Goal: Task Accomplishment & Management: Manage account settings

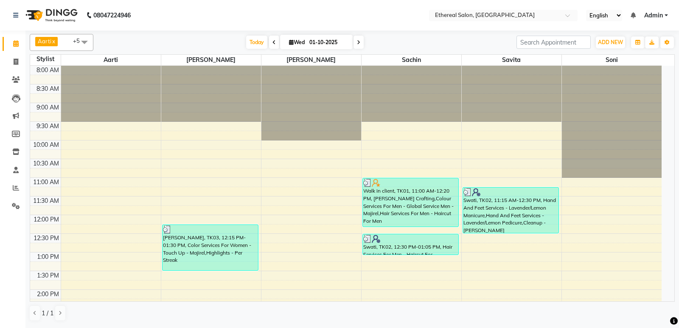
scroll to position [282, 0]
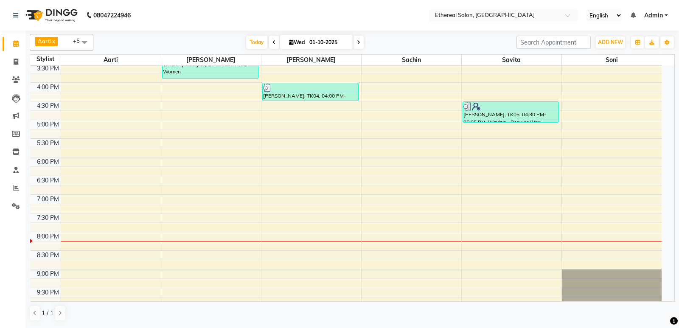
click at [383, 211] on div "8:00 AM 8:30 AM 9:00 AM 9:30 AM 10:00 AM 10:30 AM 11:00 AM 11:30 AM 12:00 PM 12…" at bounding box center [345, 63] width 631 height 559
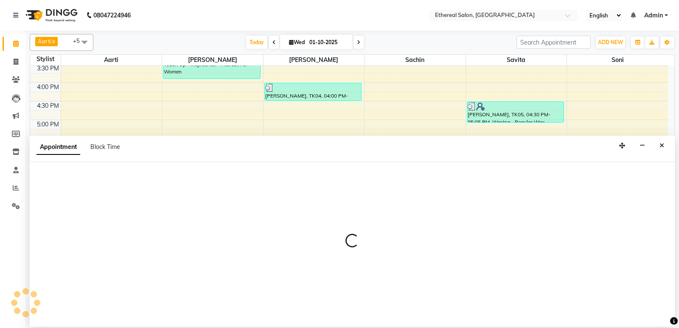
select select "18793"
select select "tentative"
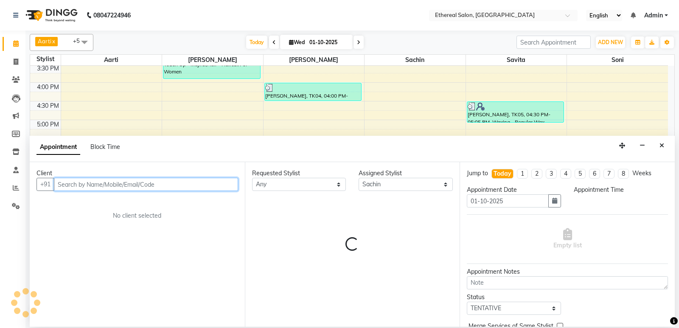
select select "1155"
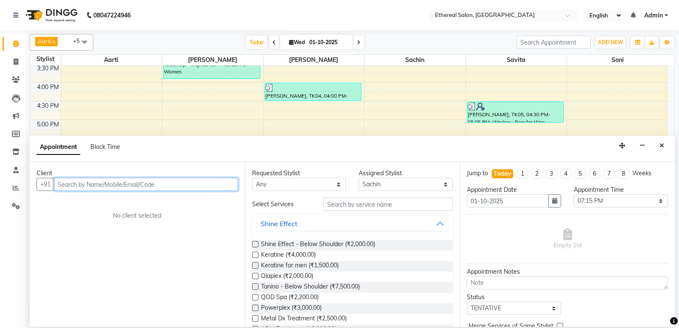
click at [65, 182] on input "text" at bounding box center [146, 184] width 184 height 13
click at [79, 181] on input "text" at bounding box center [146, 184] width 184 height 13
click at [71, 185] on input "text" at bounding box center [146, 184] width 184 height 13
click at [71, 180] on input "text" at bounding box center [146, 184] width 184 height 13
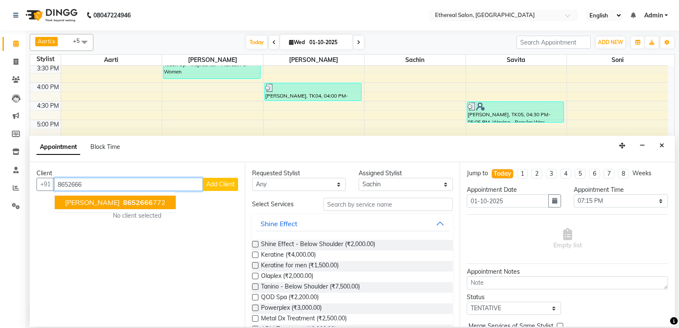
click at [141, 201] on ngb-highlight "8652666 772" at bounding box center [143, 202] width 44 height 8
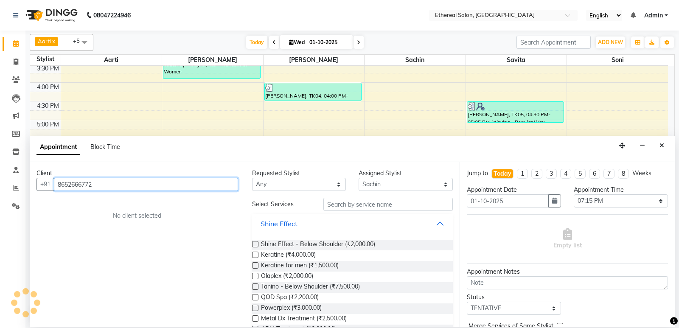
type input "8652666772"
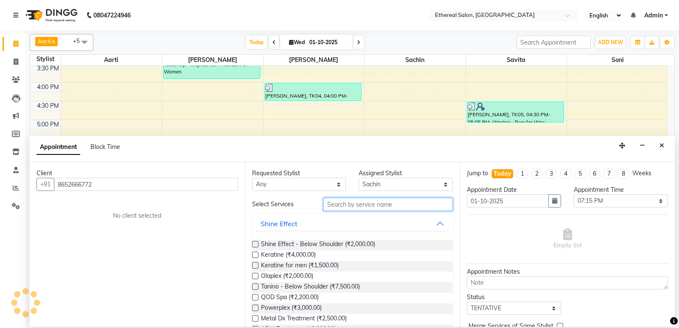
click at [354, 208] on input "text" at bounding box center [388, 204] width 130 height 13
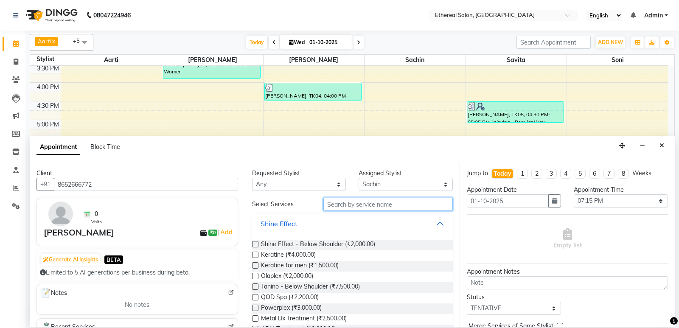
click at [335, 202] on input "text" at bounding box center [388, 204] width 130 height 13
click at [678, 81] on div "Aarti x [PERSON_NAME] x Sachin x Savita x Soni x [PERSON_NAME] x +5 UnSelect Al…" at bounding box center [351, 179] width 653 height 296
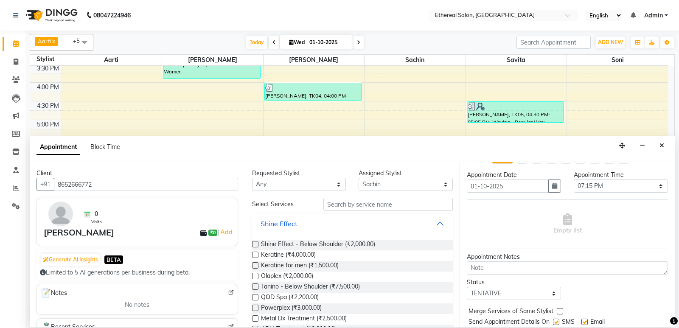
scroll to position [0, 0]
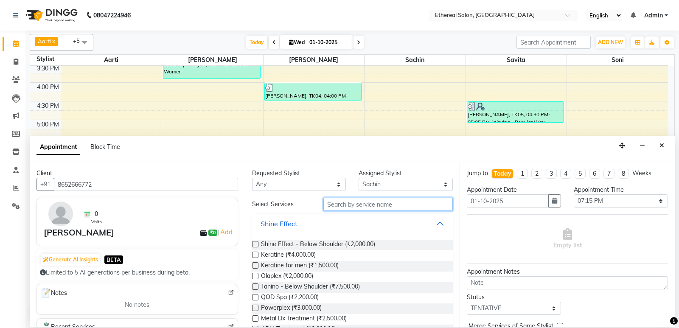
click at [333, 205] on input "text" at bounding box center [388, 204] width 130 height 13
click at [344, 202] on input "text" at bounding box center [388, 204] width 130 height 13
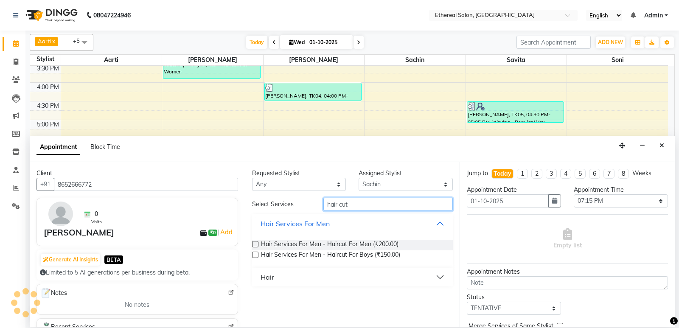
type input "hair cut"
click at [252, 245] on label at bounding box center [255, 244] width 6 height 6
click at [252, 245] on input "checkbox" at bounding box center [255, 245] width 6 height 6
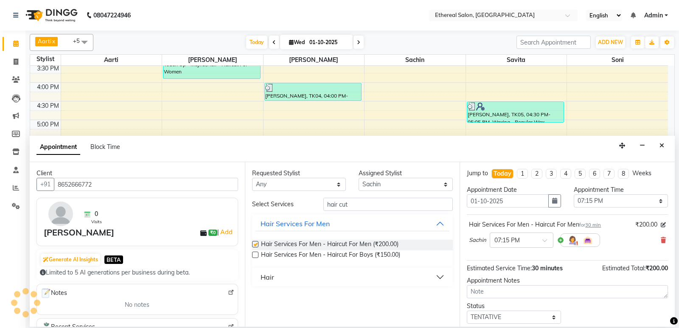
checkbox input "false"
click at [349, 205] on input "hair cut" at bounding box center [388, 204] width 130 height 13
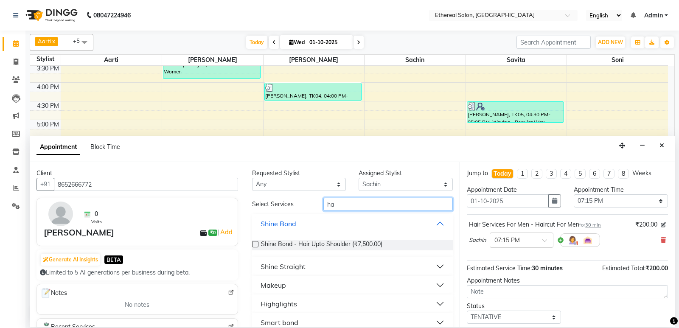
type input "h"
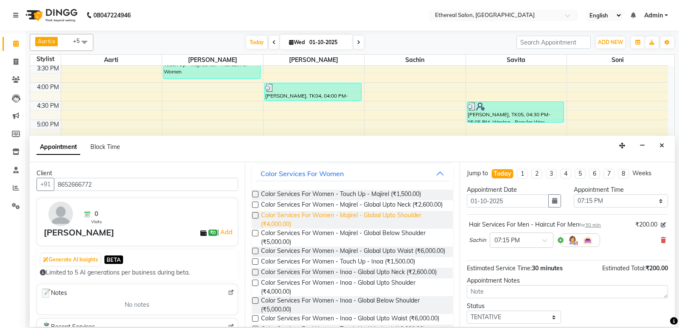
scroll to position [131, 0]
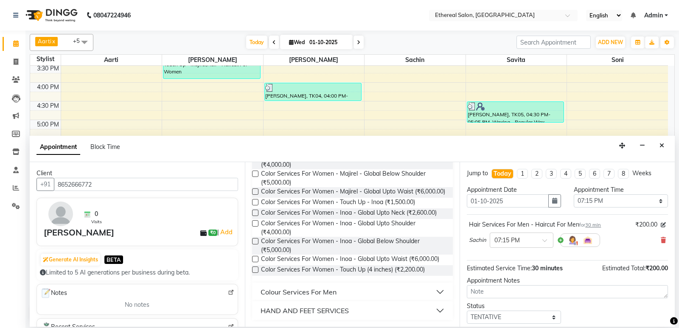
type input "co"
click at [316, 292] on div "Colour Services For Men" at bounding box center [298, 292] width 76 height 10
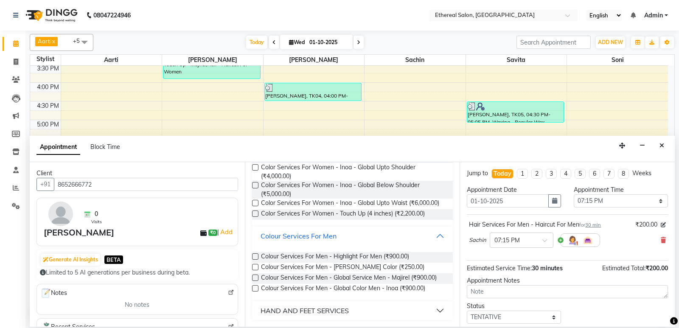
scroll to position [187, 0]
click at [254, 278] on label at bounding box center [255, 277] width 6 height 6
click at [254, 278] on input "checkbox" at bounding box center [255, 279] width 6 height 6
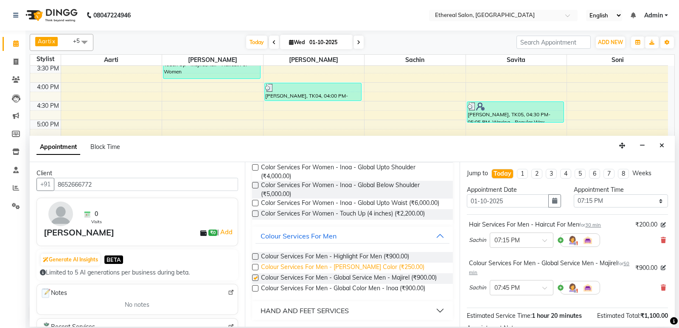
checkbox input "false"
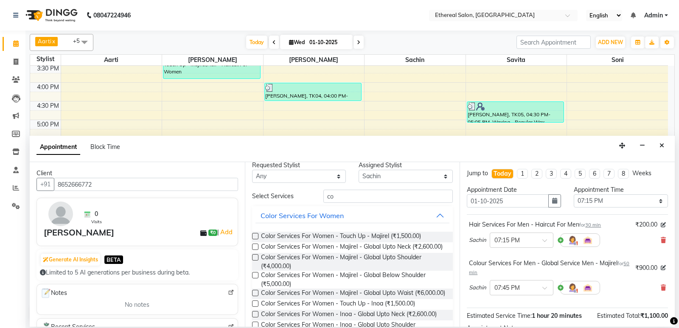
scroll to position [0, 0]
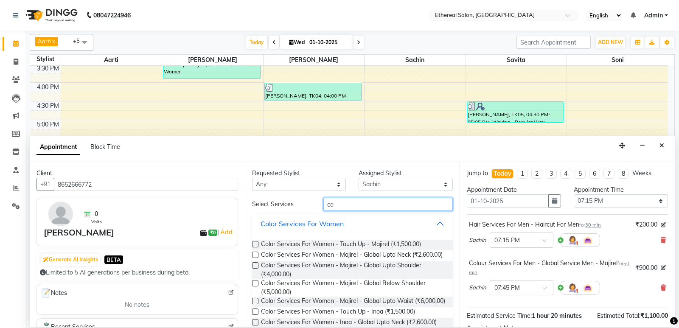
click at [351, 205] on input "co" at bounding box center [388, 204] width 130 height 13
type input "c"
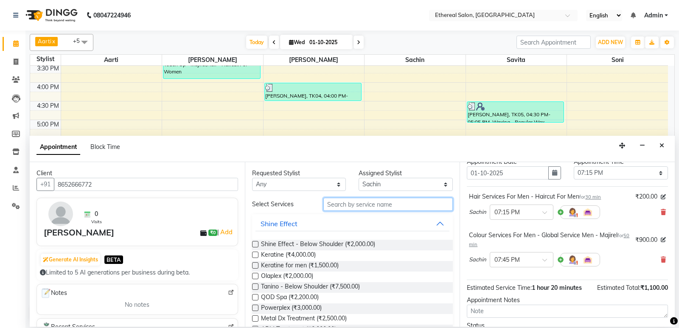
scroll to position [42, 0]
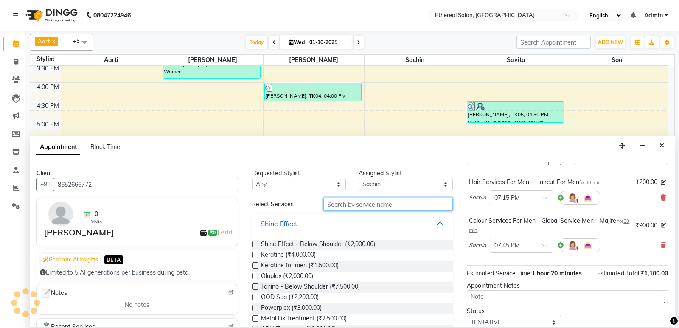
click at [336, 204] on input "text" at bounding box center [388, 204] width 130 height 13
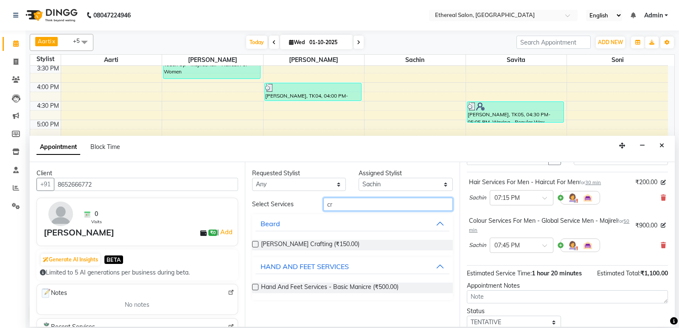
type input "cr"
click at [254, 244] on label at bounding box center [255, 244] width 6 height 6
click at [254, 244] on input "checkbox" at bounding box center [255, 245] width 6 height 6
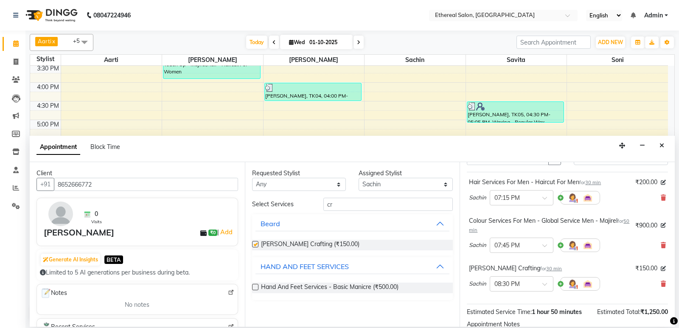
checkbox input "false"
click at [379, 182] on select "Select Aarti [PERSON_NAME] [PERSON_NAME]" at bounding box center [405, 184] width 94 height 13
select select "6951"
click at [358, 178] on select "Select Aarti [PERSON_NAME] [PERSON_NAME]" at bounding box center [405, 184] width 94 height 13
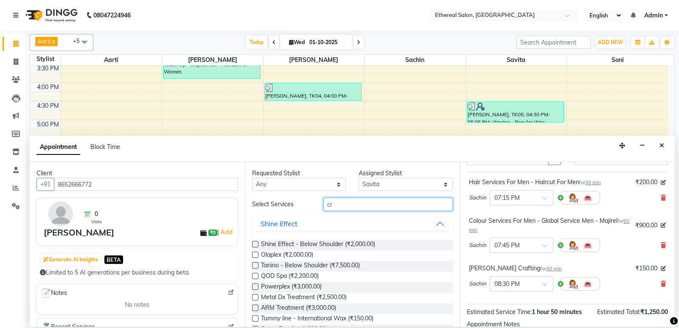
drag, startPoint x: 331, startPoint y: 201, endPoint x: 336, endPoint y: 203, distance: 5.7
click at [332, 201] on input "cr" at bounding box center [388, 204] width 130 height 13
type input "c"
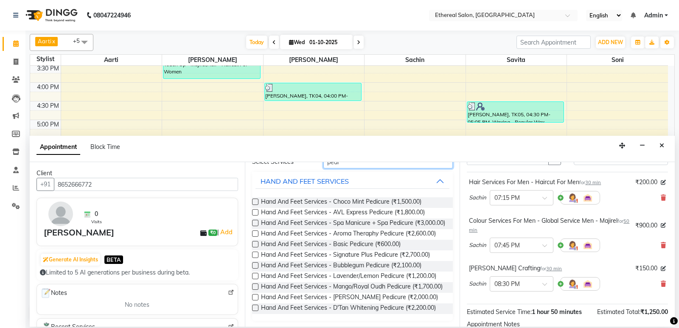
type input "pedi"
click at [257, 258] on label at bounding box center [255, 255] width 6 height 6
click at [257, 258] on input "checkbox" at bounding box center [255, 256] width 6 height 6
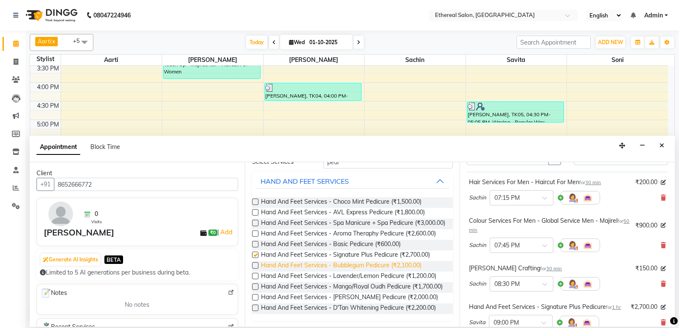
checkbox input "false"
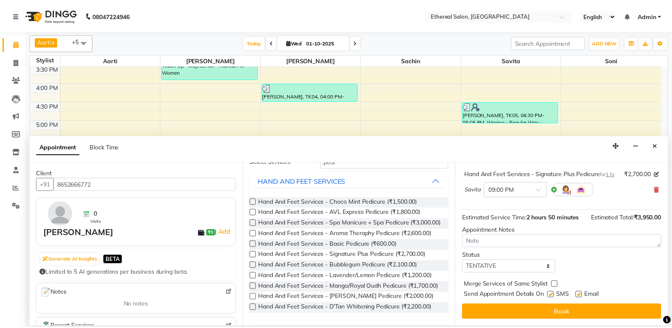
scroll to position [184, 0]
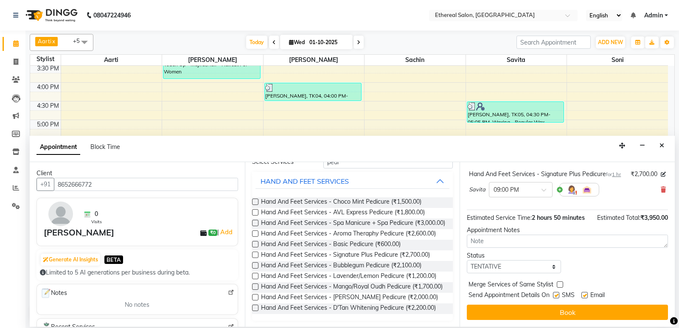
click at [558, 283] on label at bounding box center [560, 284] width 6 height 6
click at [558, 283] on input "checkbox" at bounding box center [560, 286] width 6 height 6
checkbox input "true"
click at [556, 296] on label at bounding box center [556, 295] width 6 height 6
click at [556, 296] on input "checkbox" at bounding box center [556, 296] width 6 height 6
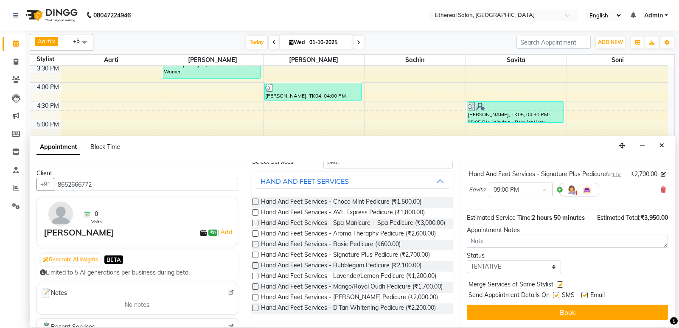
checkbox input "false"
click at [583, 294] on label at bounding box center [584, 295] width 6 height 6
click at [583, 294] on input "checkbox" at bounding box center [584, 296] width 6 height 6
checkbox input "false"
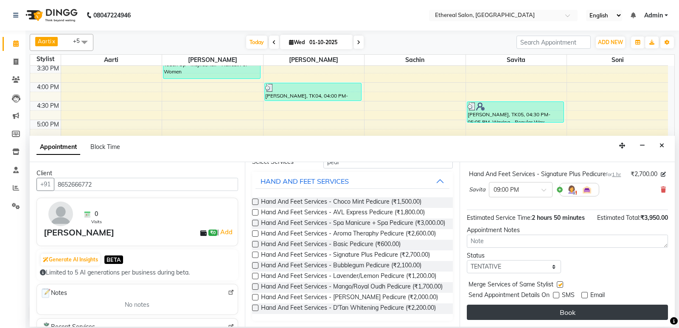
click at [581, 311] on button "Book" at bounding box center [567, 312] width 201 height 15
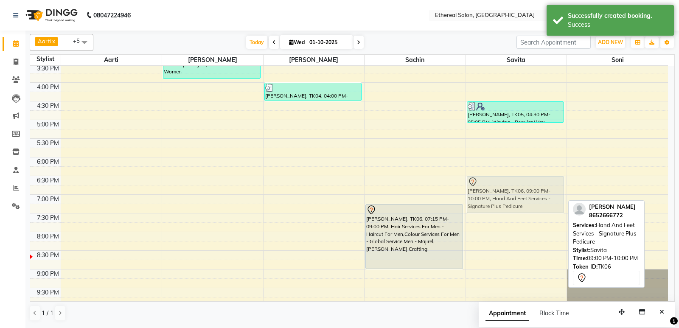
drag, startPoint x: 519, startPoint y: 289, endPoint x: 516, endPoint y: 192, distance: 97.2
click at [516, 192] on div "Swati, TK02, 11:15 AM-12:30 PM, Hand And Feet Services - Lavender/Lemon Manicur…" at bounding box center [516, 63] width 101 height 559
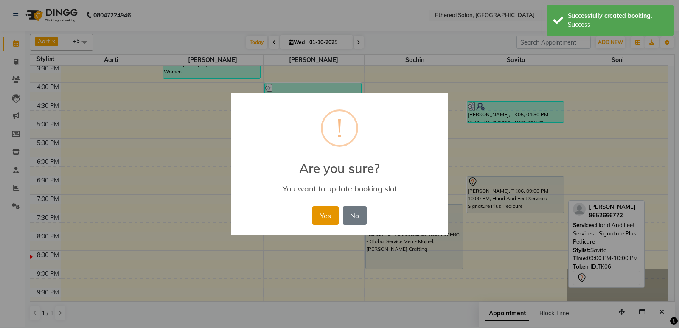
click at [324, 216] on button "Yes" at bounding box center [325, 215] width 26 height 19
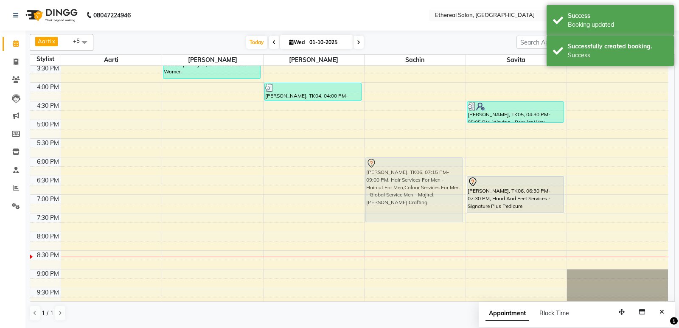
click at [414, 191] on div "Walk in client, TK01, 11:00 AM-12:20 PM, [PERSON_NAME] Crafting,Colour Services…" at bounding box center [414, 63] width 101 height 559
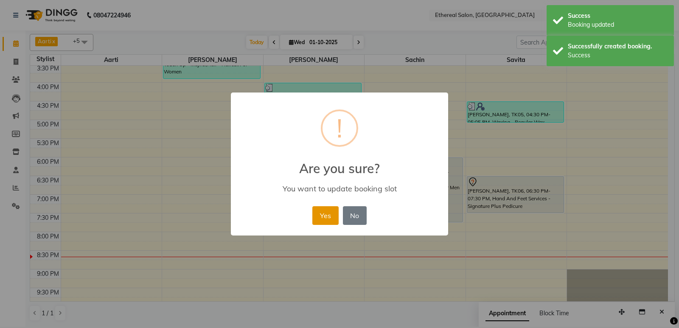
click at [336, 222] on button "Yes" at bounding box center [325, 215] width 26 height 19
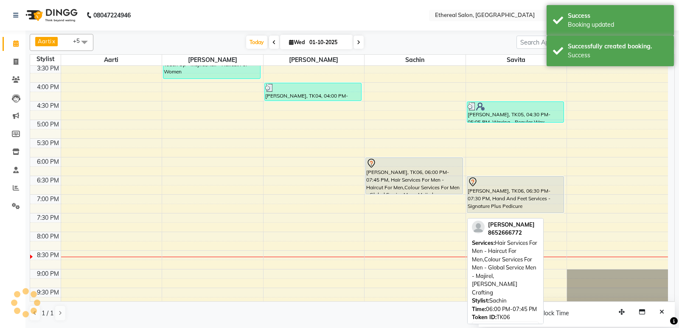
drag, startPoint x: 413, startPoint y: 222, endPoint x: 419, endPoint y: 193, distance: 29.4
click at [419, 193] on div "Walk in client, TK01, 11:00 AM-12:20 PM, [PERSON_NAME] Crafting,Colour Services…" at bounding box center [414, 63] width 101 height 559
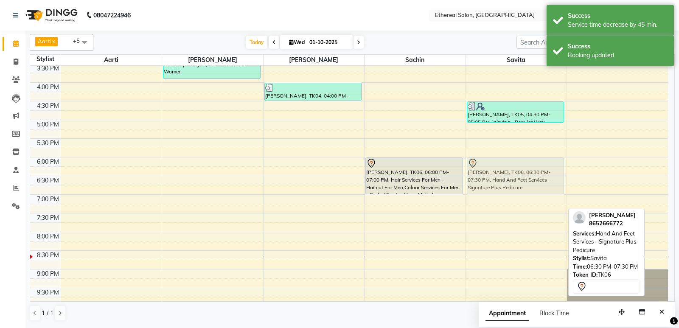
drag, startPoint x: 531, startPoint y: 199, endPoint x: 530, endPoint y: 178, distance: 20.8
click at [530, 178] on div "Swati, TK02, 11:15 AM-12:30 PM, Hand And Feet Services - Lavender/Lemon Manicur…" at bounding box center [516, 63] width 101 height 559
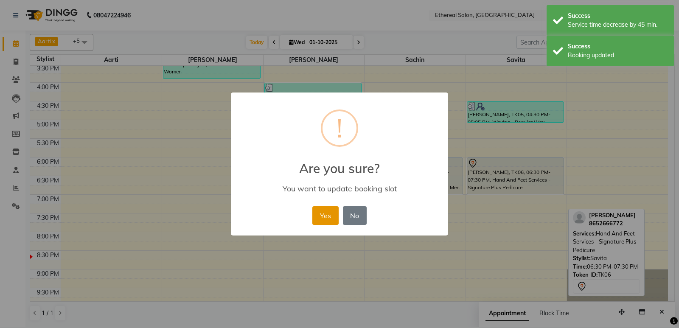
click at [330, 216] on button "Yes" at bounding box center [325, 215] width 26 height 19
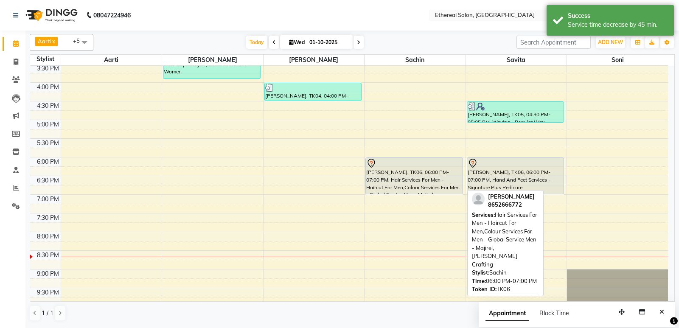
click at [459, 186] on div "[PERSON_NAME], TK06, 06:00 PM-07:00 PM, Hair Services For Men - Haircut For Men…" at bounding box center [414, 176] width 97 height 36
select select "7"
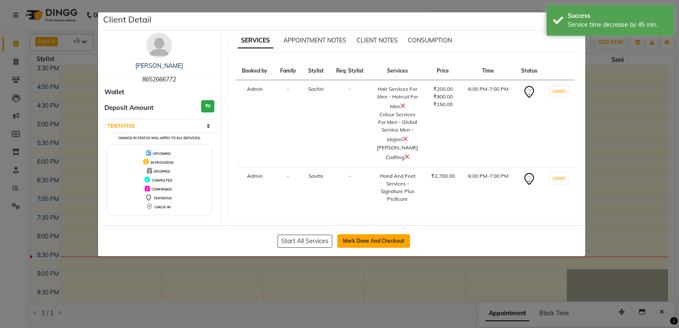
click at [383, 240] on button "Mark Done And Checkout" at bounding box center [373, 241] width 73 height 14
select select "service"
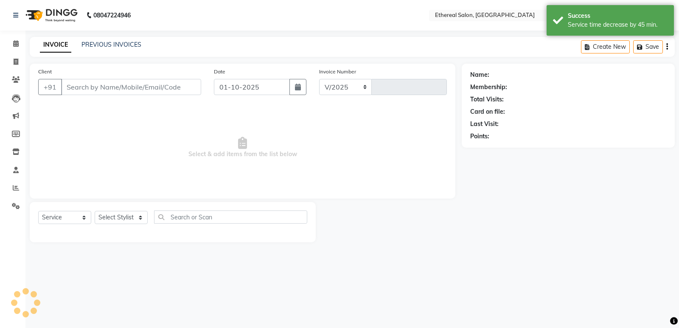
select select "533"
type input "0718"
type input "8652666772"
select select "18793"
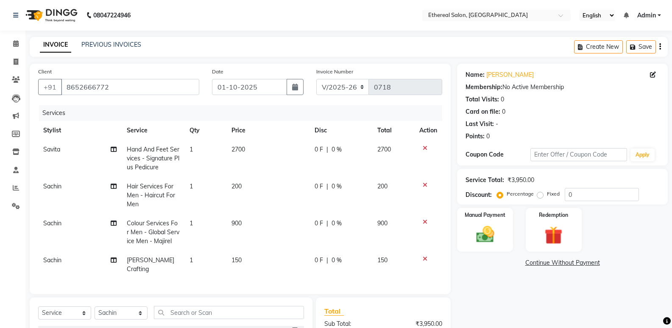
click at [328, 151] on span "|" at bounding box center [328, 149] width 2 height 9
select select "6951"
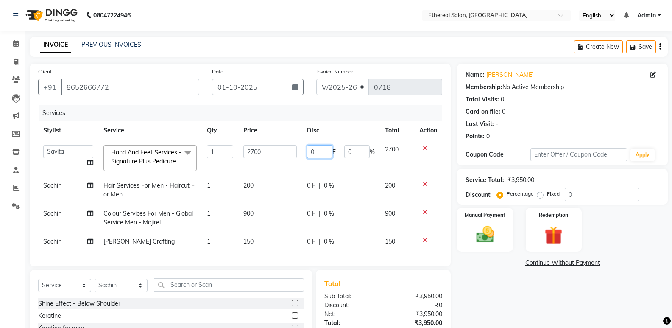
click at [328, 151] on input "0" at bounding box center [319, 151] width 25 height 13
type input "500"
click at [482, 289] on div "Name: [PERSON_NAME] Membership: No Active Membership Total Visits: 0 Card on fi…" at bounding box center [565, 229] width 217 height 331
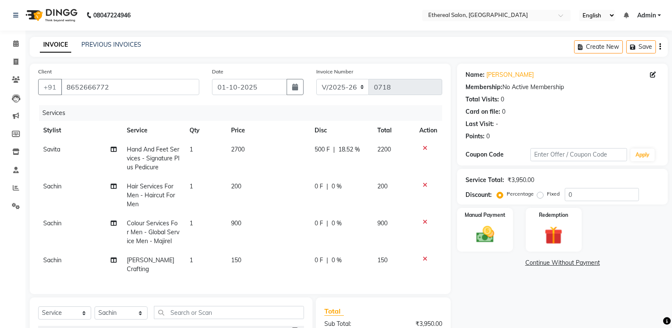
scroll to position [42, 0]
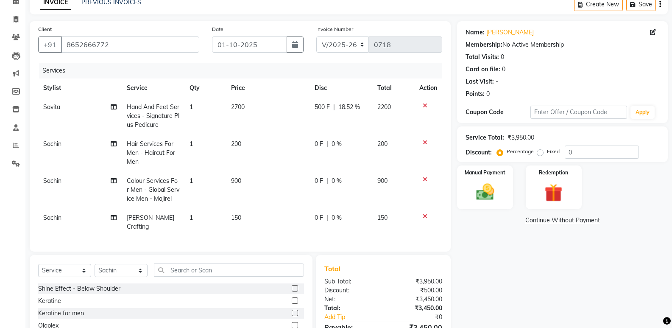
click at [333, 148] on td "0 F | 0 %" at bounding box center [341, 152] width 63 height 37
select select "18793"
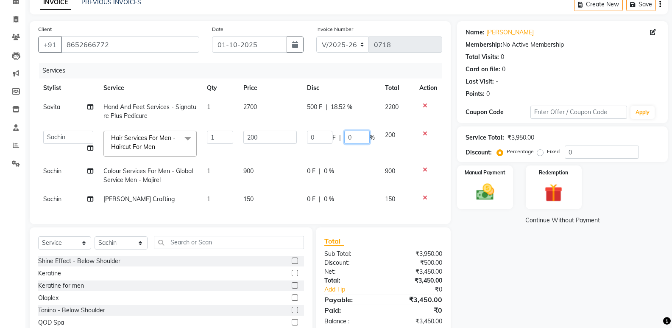
click at [354, 136] on input "0" at bounding box center [356, 137] width 25 height 13
type input "200"
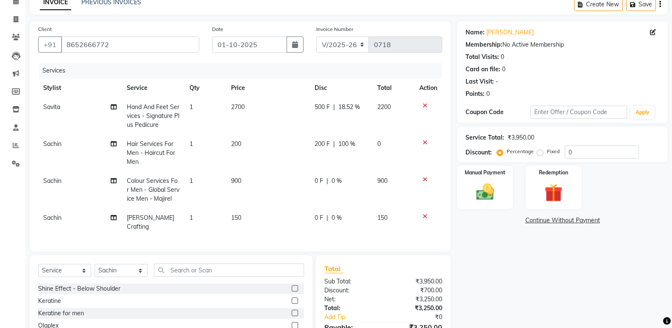
click at [501, 281] on div "Name: [PERSON_NAME] Membership: No Active Membership Total Visits: 0 Card on fi…" at bounding box center [565, 200] width 217 height 359
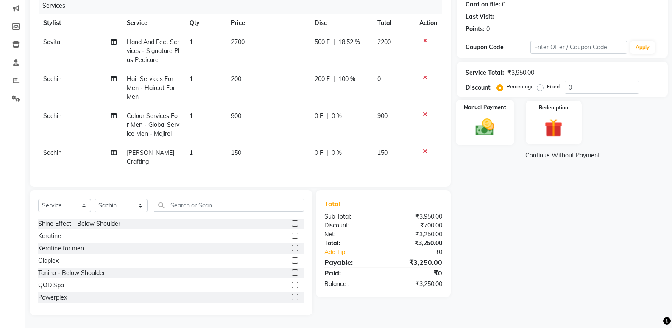
click at [480, 128] on img at bounding box center [485, 127] width 30 height 22
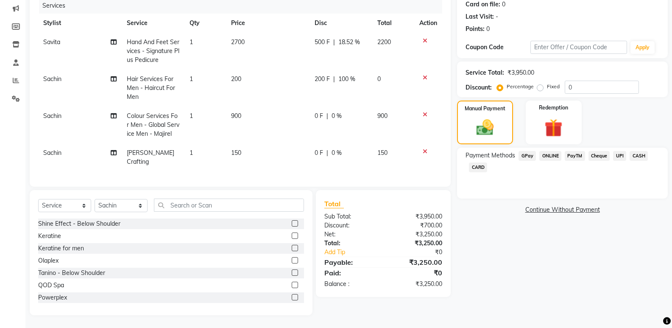
click at [527, 151] on span "GPay" at bounding box center [527, 156] width 17 height 10
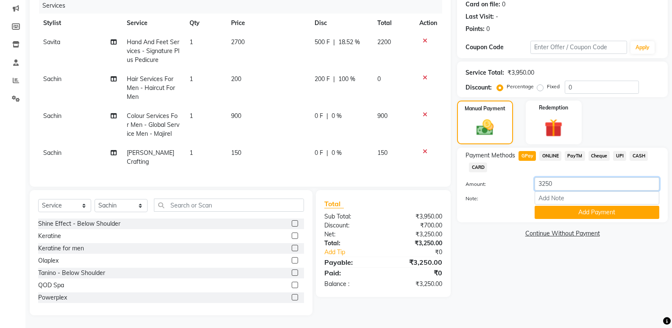
click at [564, 177] on input "3250" at bounding box center [597, 183] width 125 height 13
click at [559, 177] on input "3250" at bounding box center [597, 183] width 125 height 13
type input "3"
type input "1450"
click at [597, 206] on button "Add Payment" at bounding box center [597, 212] width 125 height 13
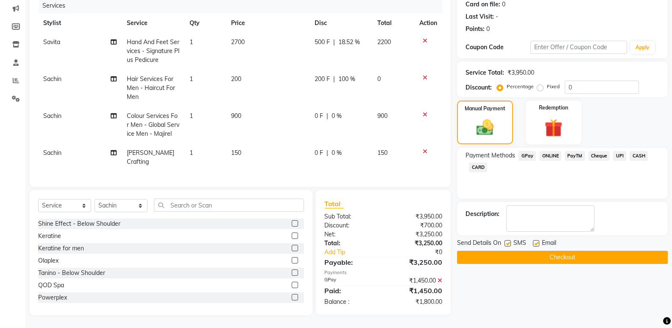
click at [634, 151] on span "CASH" at bounding box center [639, 156] width 18 height 10
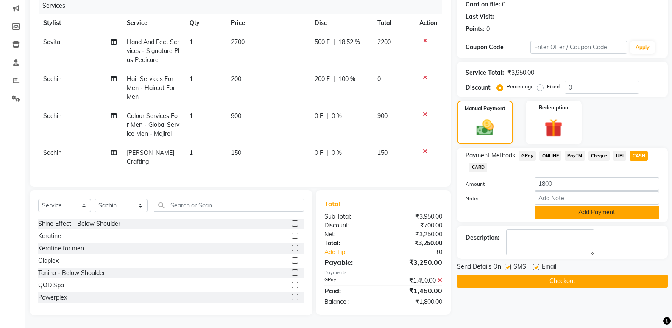
click at [573, 206] on button "Add Payment" at bounding box center [597, 212] width 125 height 13
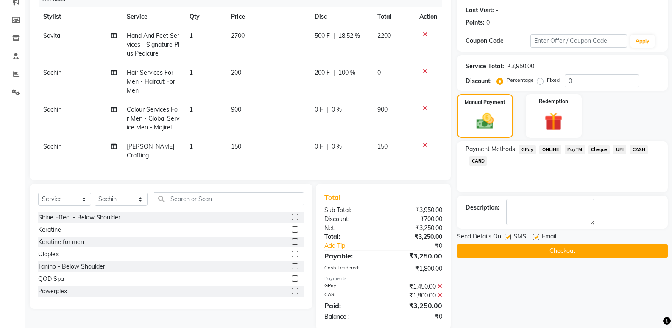
click at [510, 238] on label at bounding box center [508, 237] width 6 height 6
click at [510, 238] on input "checkbox" at bounding box center [508, 238] width 6 height 6
checkbox input "false"
click at [537, 238] on label at bounding box center [536, 237] width 6 height 6
click at [537, 238] on input "checkbox" at bounding box center [536, 238] width 6 height 6
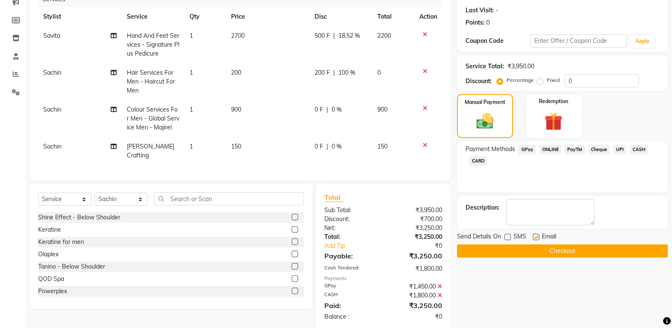
checkbox input "false"
click at [549, 251] on button "Checkout" at bounding box center [562, 250] width 211 height 13
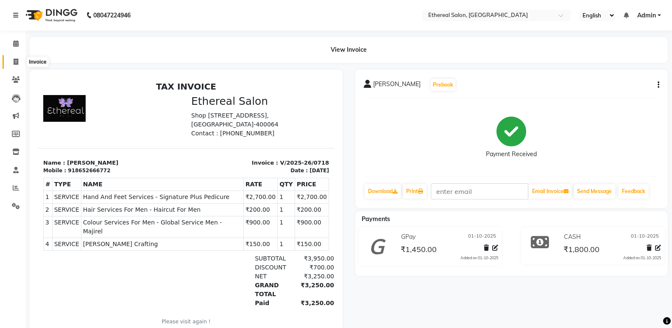
click at [12, 64] on span at bounding box center [15, 62] width 15 height 10
select select "service"
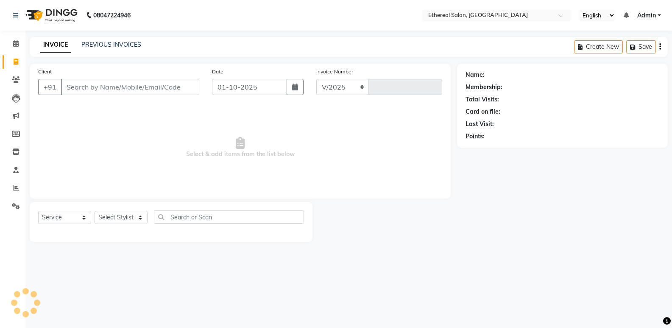
select select "533"
type input "0719"
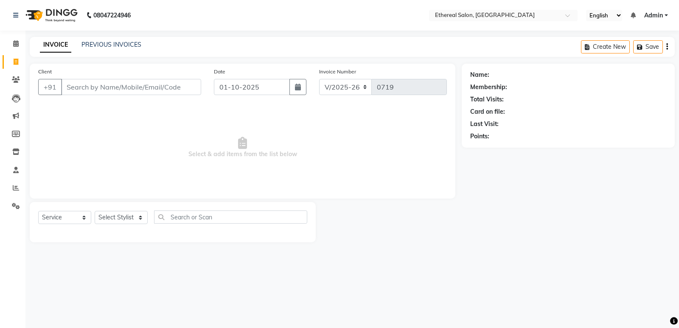
click at [78, 81] on input "Client" at bounding box center [131, 87] width 140 height 16
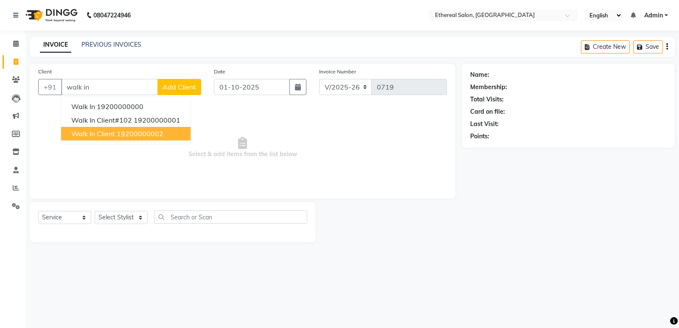
click at [123, 135] on ngb-highlight "19200000002" at bounding box center [140, 133] width 47 height 8
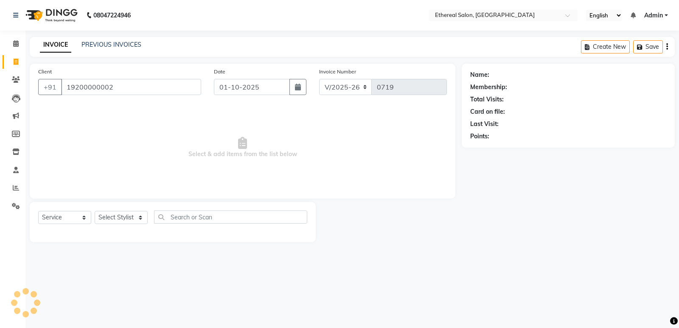
type input "19200000002"
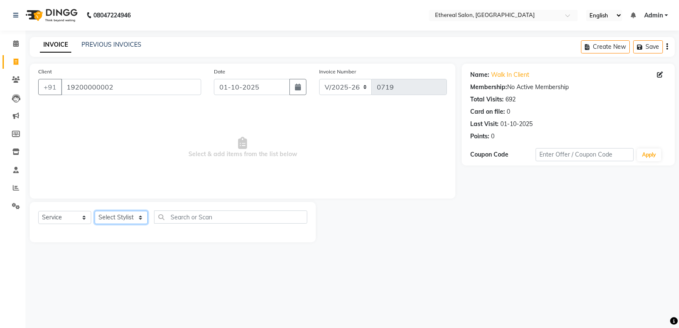
click at [115, 216] on select "Select Stylist Aarti [PERSON_NAME] Sachin [PERSON_NAME]" at bounding box center [121, 217] width 53 height 13
select select "6951"
click at [95, 211] on select "Select Stylist Aarti [PERSON_NAME] Sachin [PERSON_NAME]" at bounding box center [121, 217] width 53 height 13
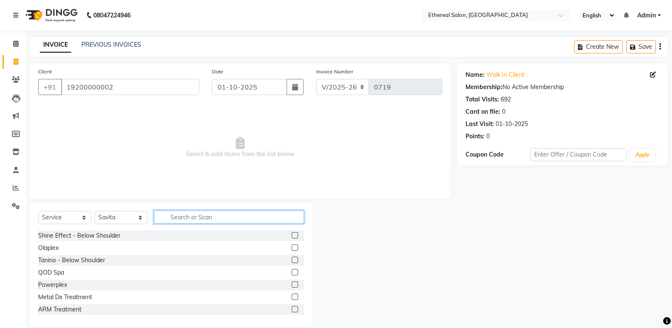
click at [181, 218] on input "text" at bounding box center [229, 216] width 150 height 13
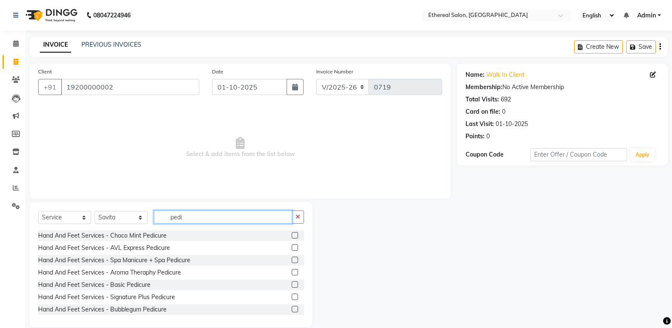
type input "pedi"
click at [292, 272] on label at bounding box center [295, 272] width 6 height 6
click at [292, 272] on input "checkbox" at bounding box center [295, 273] width 6 height 6
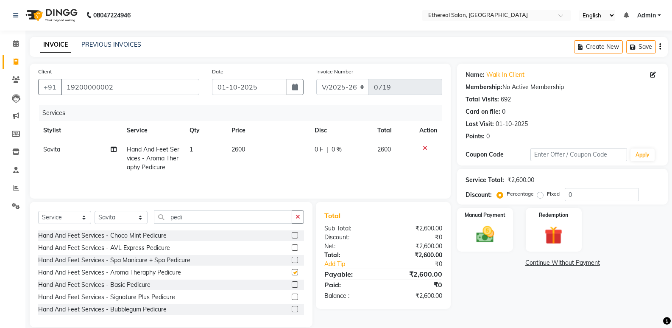
checkbox input "false"
click at [292, 259] on label at bounding box center [295, 260] width 6 height 6
click at [292, 259] on input "checkbox" at bounding box center [295, 260] width 6 height 6
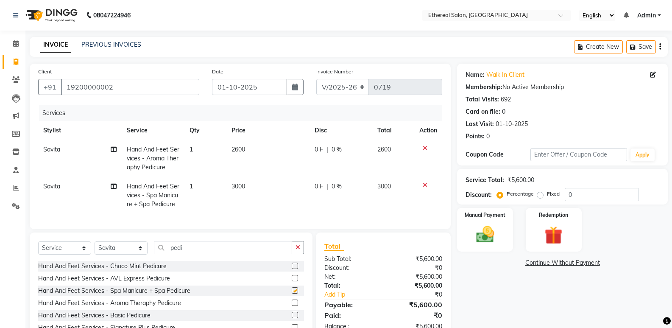
checkbox input "false"
click at [426, 187] on icon at bounding box center [425, 185] width 5 height 6
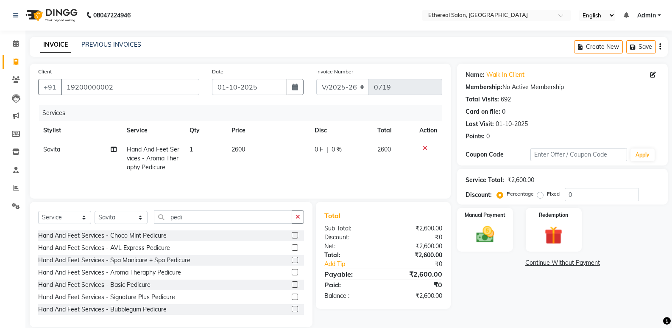
click at [292, 296] on label at bounding box center [295, 297] width 6 height 6
click at [292, 296] on input "checkbox" at bounding box center [295, 297] width 6 height 6
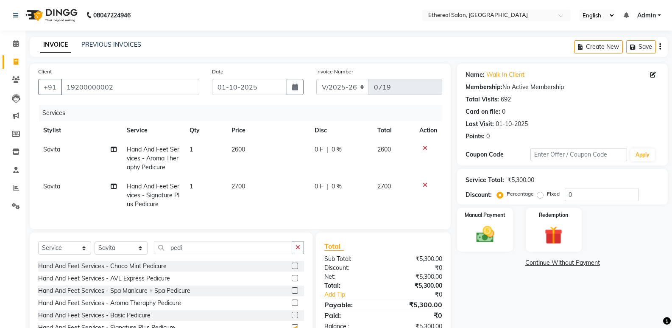
checkbox input "false"
click at [425, 148] on icon at bounding box center [425, 148] width 5 height 6
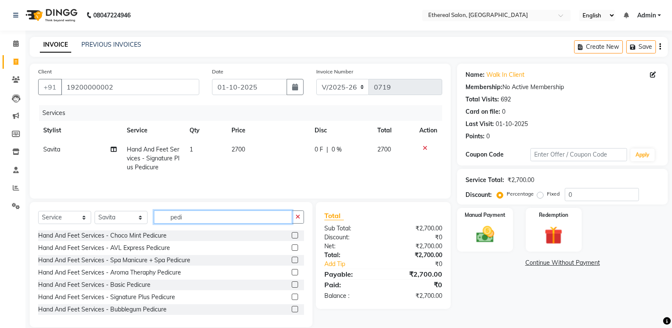
click at [191, 215] on input "pedi" at bounding box center [223, 216] width 138 height 13
type input "p"
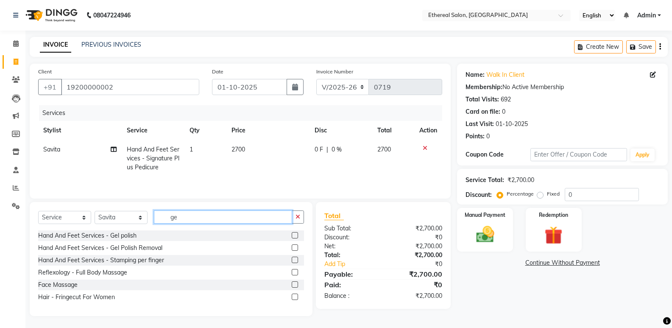
type input "ge"
click at [294, 233] on label at bounding box center [295, 235] width 6 height 6
click at [294, 233] on input "checkbox" at bounding box center [295, 236] width 6 height 6
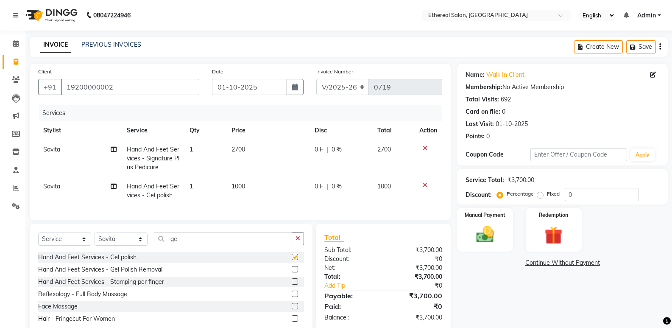
checkbox input "false"
click at [185, 242] on input "ge" at bounding box center [223, 238] width 138 height 13
click at [295, 272] on label at bounding box center [295, 269] width 6 height 6
click at [295, 272] on input "checkbox" at bounding box center [295, 270] width 6 height 6
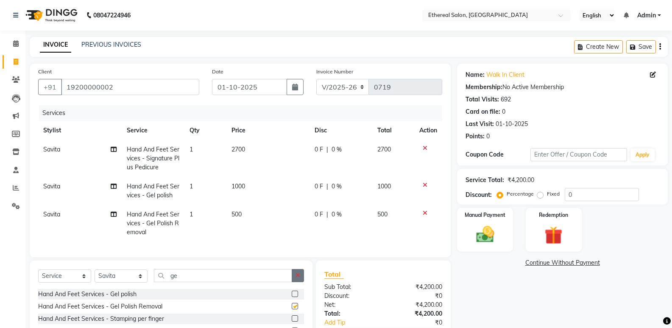
checkbox input "false"
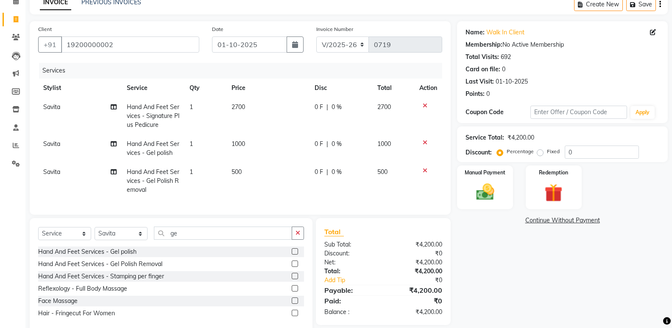
scroll to position [66, 0]
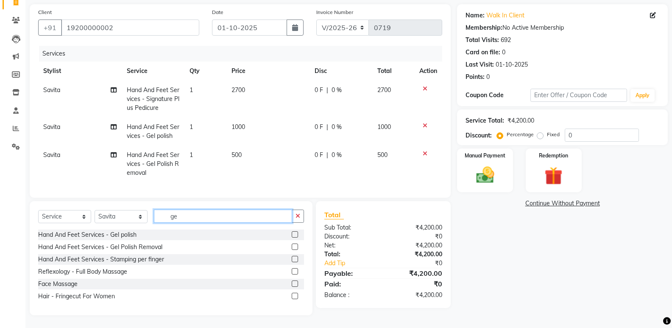
click at [191, 212] on input "ge" at bounding box center [223, 216] width 138 height 13
type input "g"
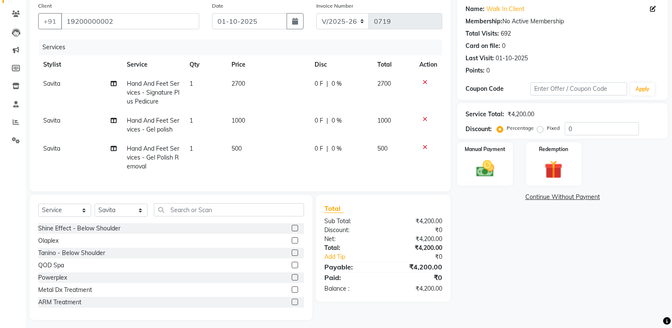
click at [320, 148] on span "0 F" at bounding box center [319, 148] width 8 height 9
select select "6951"
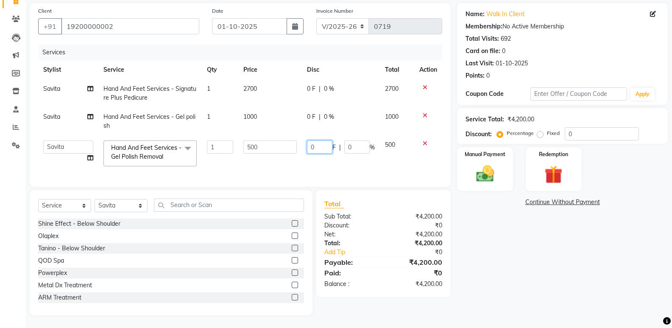
click at [320, 144] on input "0" at bounding box center [319, 146] width 25 height 13
type input "200"
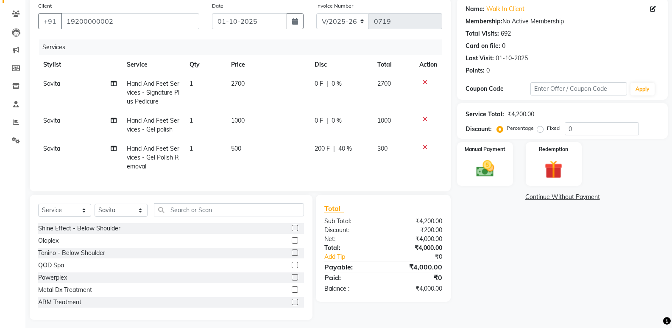
click at [509, 246] on div "Name: Walk In Client Membership: No Active Membership Total Visits: 692 Card on…" at bounding box center [565, 159] width 217 height 322
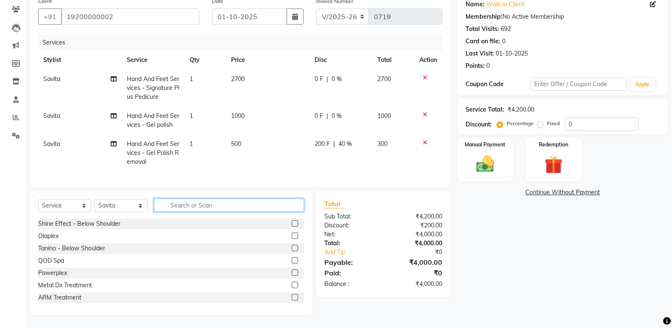
click at [177, 209] on input "text" at bounding box center [229, 205] width 150 height 13
click at [120, 207] on select "Select Stylist Aarti [PERSON_NAME] Sachin [PERSON_NAME]" at bounding box center [121, 205] width 53 height 13
select select "6946"
click at [95, 199] on select "Select Stylist Aarti [PERSON_NAME] Sachin [PERSON_NAME]" at bounding box center [121, 205] width 53 height 13
click at [182, 203] on input "text" at bounding box center [229, 205] width 150 height 13
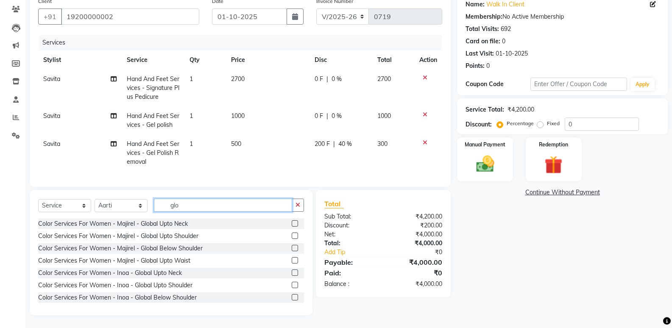
type input "glo"
click at [292, 248] on label at bounding box center [295, 248] width 6 height 6
click at [292, 248] on input "checkbox" at bounding box center [295, 249] width 6 height 6
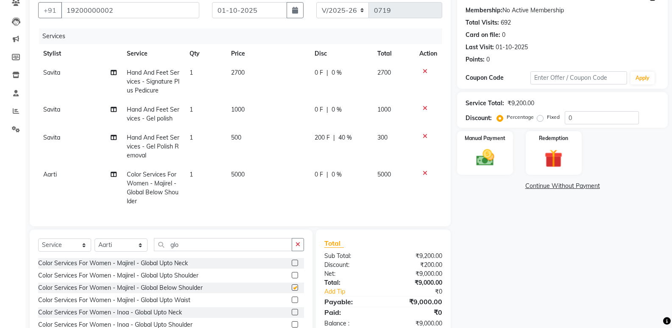
checkbox input "false"
click at [187, 251] on input "glo" at bounding box center [223, 244] width 138 height 13
type input "g"
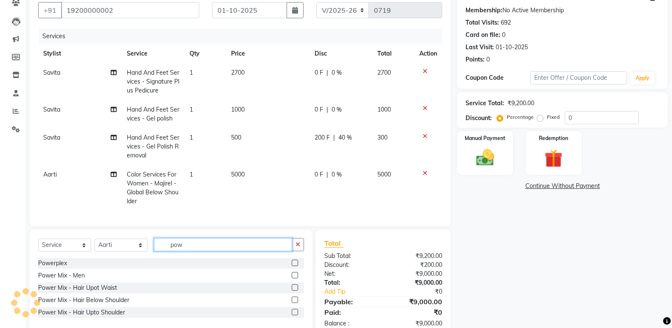
type input "pow"
click at [296, 303] on label at bounding box center [295, 299] width 6 height 6
click at [296, 303] on input "checkbox" at bounding box center [295, 300] width 6 height 6
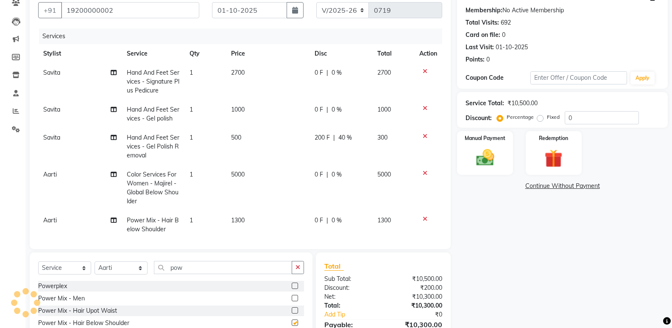
checkbox input "false"
click at [242, 224] on td "1300" at bounding box center [267, 225] width 83 height 28
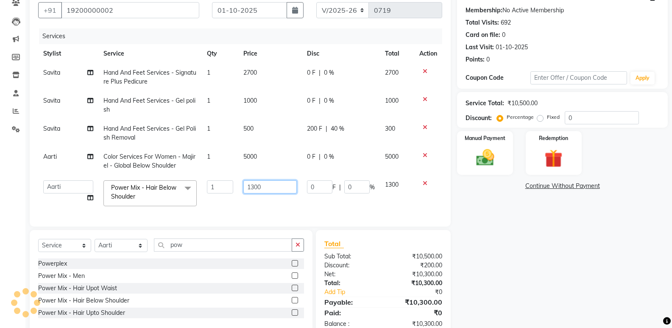
click at [270, 189] on input "1300" at bounding box center [269, 186] width 53 height 13
type input "1"
type input "1500"
click at [484, 246] on div "Name: Walk In Client Membership: No Active Membership Total Visits: 692 Card on…" at bounding box center [565, 162] width 217 height 350
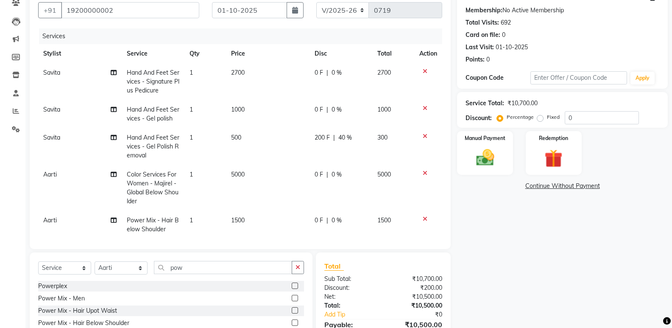
scroll to position [11, 0]
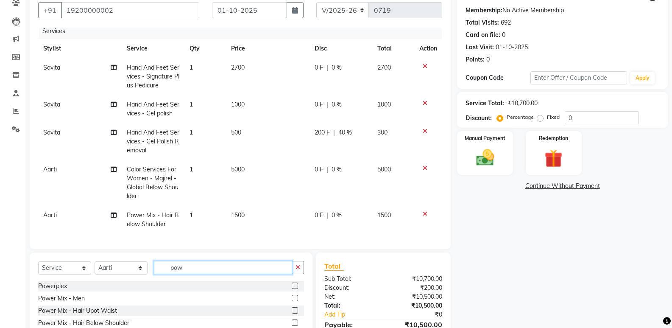
click at [186, 267] on input "pow" at bounding box center [223, 267] width 138 height 13
type input "p"
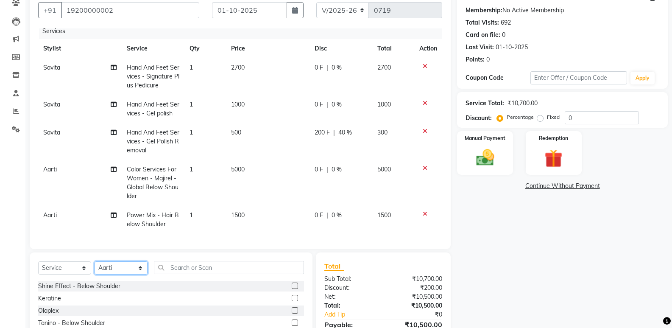
click at [117, 264] on select "Select Stylist Aarti [PERSON_NAME] Sachin [PERSON_NAME]" at bounding box center [121, 267] width 53 height 13
click at [173, 219] on td "Power Mix - Hair Below Shoulder" at bounding box center [153, 220] width 63 height 28
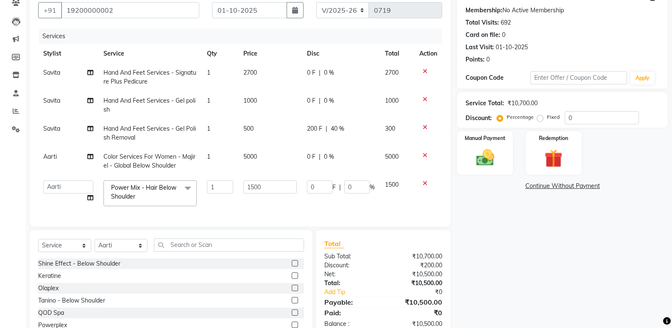
scroll to position [0, 0]
click at [177, 195] on span "Power Mix - Hair Below Shoulder x" at bounding box center [146, 192] width 75 height 18
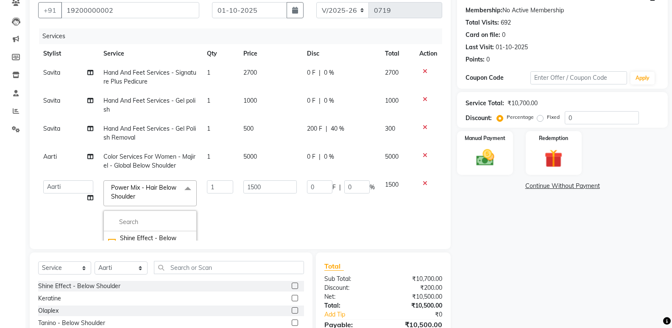
click at [179, 195] on span at bounding box center [187, 188] width 17 height 16
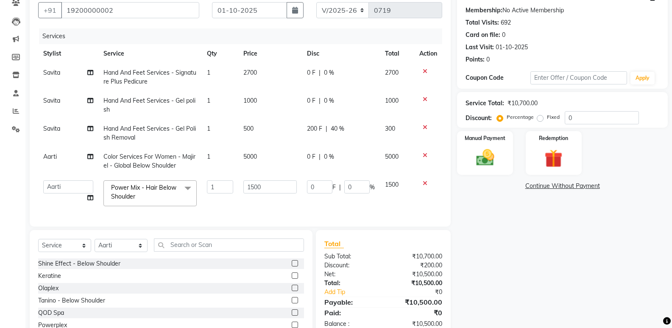
click at [177, 195] on span "Power Mix - Hair Below Shoulder x" at bounding box center [146, 192] width 75 height 18
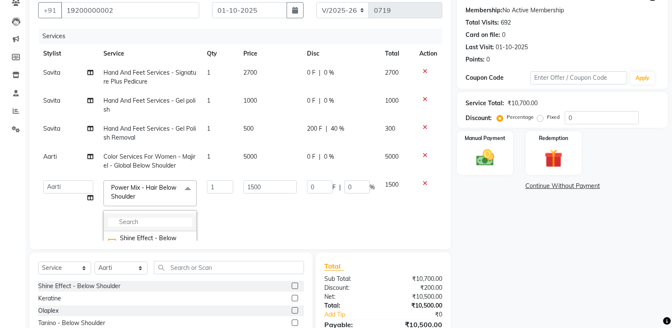
click at [127, 222] on input "multiselect-search" at bounding box center [150, 222] width 84 height 9
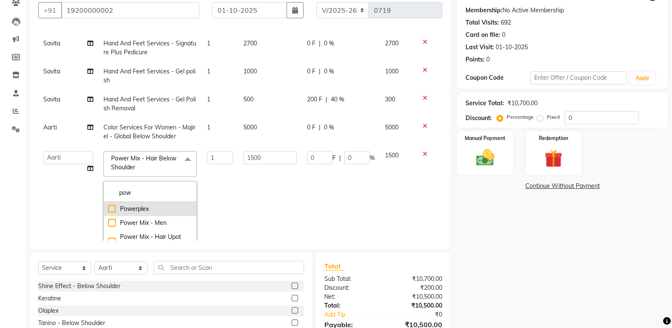
scroll to position [42, 0]
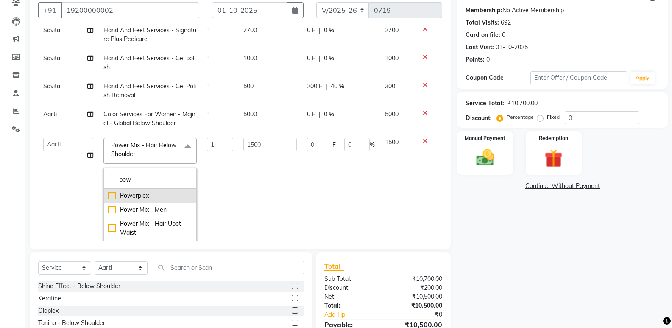
type input "pow"
click at [159, 194] on div "Powerplex" at bounding box center [150, 195] width 84 height 9
checkbox input "true"
checkbox input "false"
type input "3000"
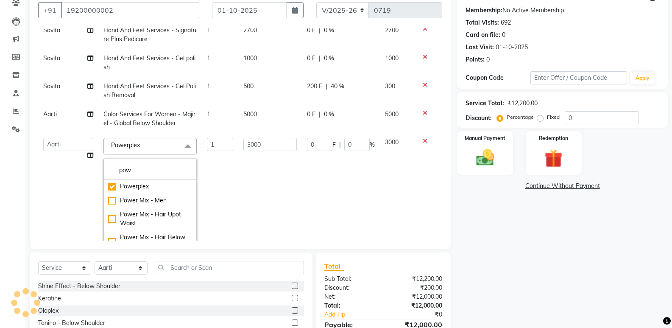
click at [254, 118] on td "5000" at bounding box center [269, 119] width 63 height 28
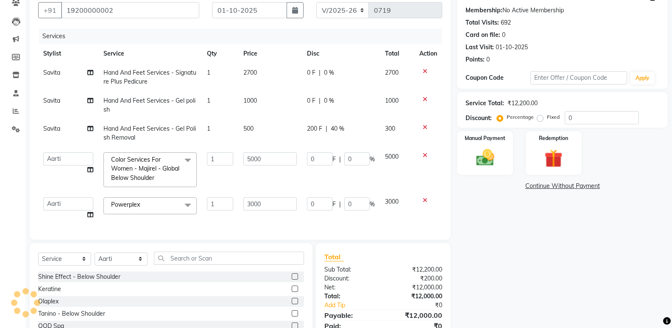
scroll to position [0, 0]
click at [268, 157] on input "5000" at bounding box center [269, 158] width 53 height 13
type input "5"
type input "6500"
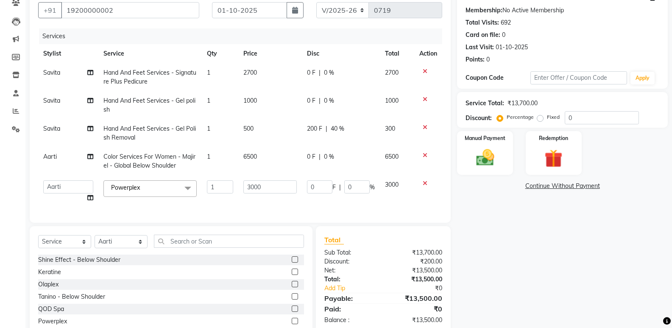
click at [324, 155] on span "0 %" at bounding box center [329, 156] width 10 height 9
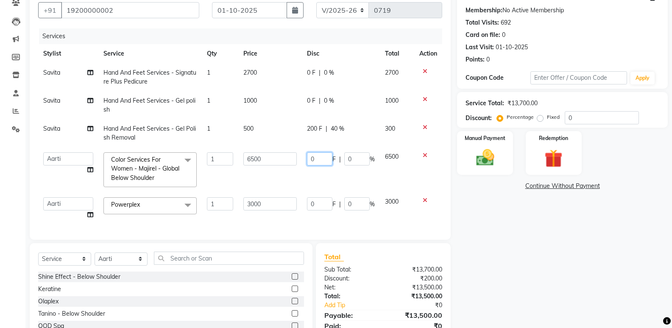
click at [322, 154] on input "0" at bounding box center [319, 158] width 25 height 13
type input "500"
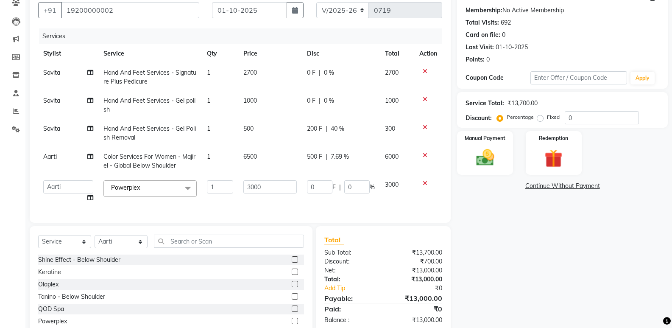
click at [500, 236] on div "Name: Walk In Client Membership: No Active Membership Total Visits: 692 Card on…" at bounding box center [565, 169] width 217 height 364
click at [266, 182] on input "3000" at bounding box center [269, 186] width 53 height 13
type input "3"
type input "3500"
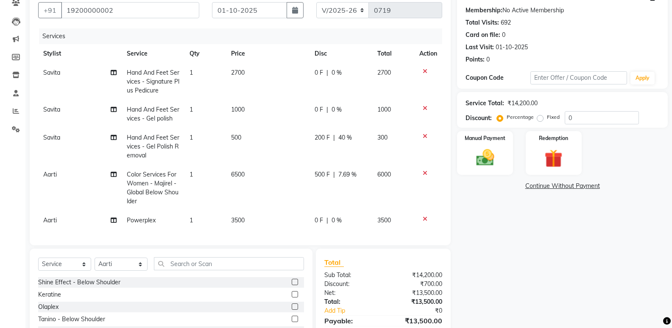
click at [448, 245] on div "Client [PHONE_NUMBER] Date [DATE] Invoice Number V/2025 V/[PHONE_NUMBER] Servic…" at bounding box center [240, 180] width 434 height 387
click at [320, 222] on div "0 F | 0 %" at bounding box center [341, 220] width 53 height 9
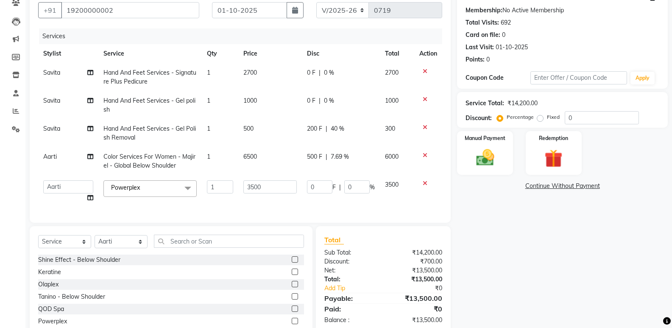
click at [256, 152] on td "6500" at bounding box center [269, 161] width 63 height 28
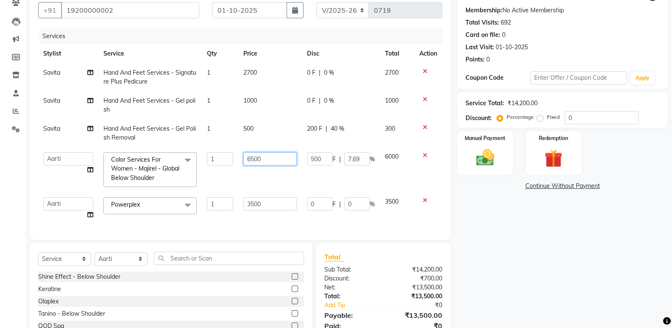
drag, startPoint x: 254, startPoint y: 159, endPoint x: 248, endPoint y: 160, distance: 6.2
click at [248, 160] on input "6500" at bounding box center [269, 158] width 53 height 13
type input "7000"
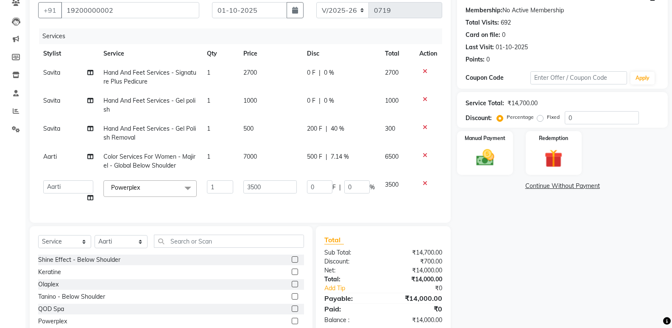
click at [313, 159] on span "500 F" at bounding box center [314, 156] width 15 height 9
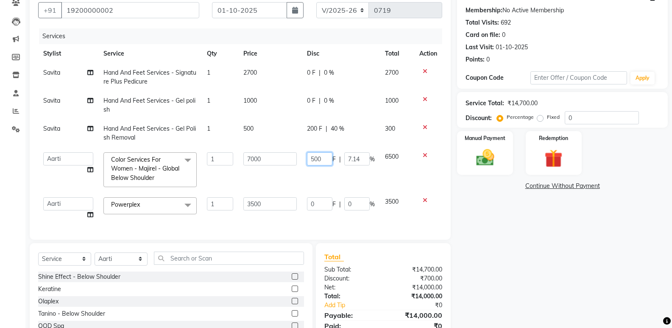
click at [313, 159] on input "500" at bounding box center [319, 158] width 25 height 13
type input "1000"
click at [529, 246] on div "Name: Walk In Client Membership: No Active Membership Total Visits: 692 Card on…" at bounding box center [565, 177] width 217 height 381
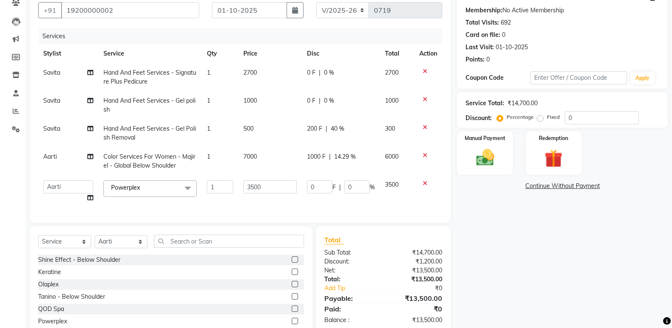
scroll to position [119, 0]
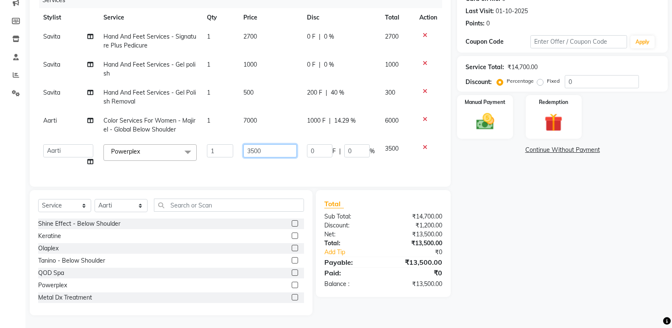
drag, startPoint x: 268, startPoint y: 147, endPoint x: 245, endPoint y: 145, distance: 23.0
click at [245, 145] on input "3500" at bounding box center [269, 150] width 53 height 13
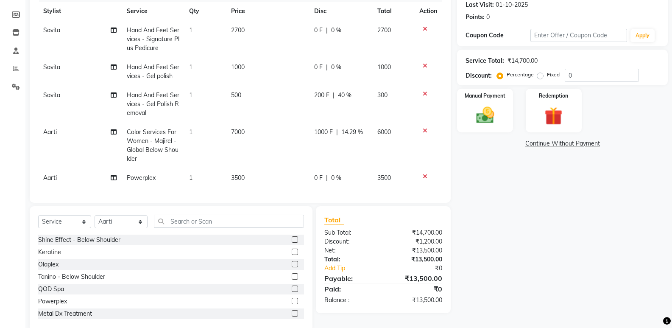
click at [531, 227] on div "Name: Walk In Client Membership: No Active Membership Total Visits: 692 Card on…" at bounding box center [565, 137] width 217 height 387
click at [114, 227] on select "Select Stylist Aarti [PERSON_NAME] Sachin [PERSON_NAME]" at bounding box center [121, 221] width 53 height 13
select select "6949"
click at [95, 219] on select "Select Stylist Aarti [PERSON_NAME] Sachin [PERSON_NAME]" at bounding box center [121, 221] width 53 height 13
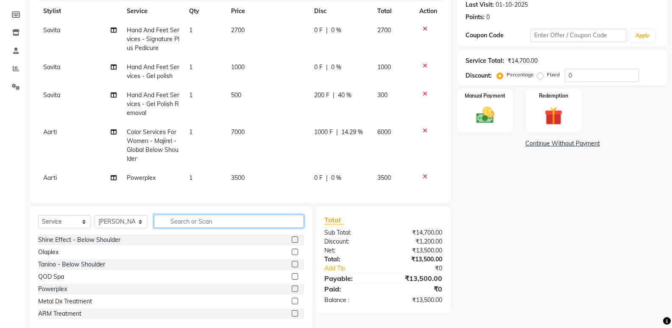
click at [179, 225] on input "text" at bounding box center [229, 221] width 150 height 13
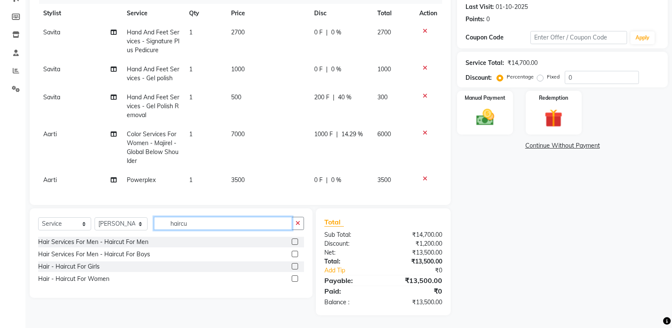
type input "haircu"
click at [295, 268] on label at bounding box center [295, 266] width 6 height 6
click at [295, 268] on input "checkbox" at bounding box center [295, 267] width 6 height 6
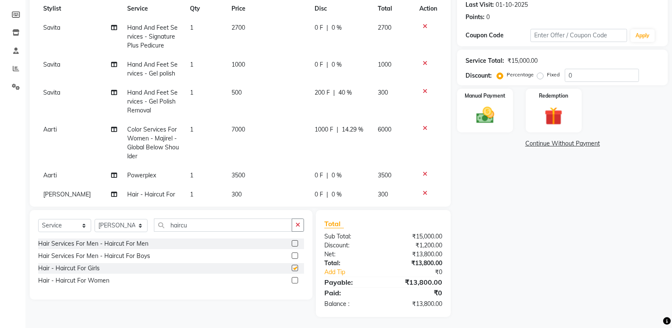
checkbox input "false"
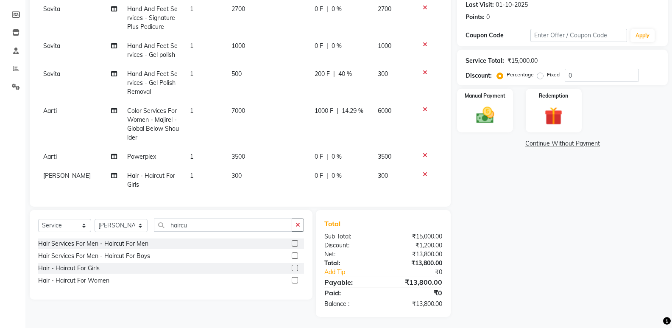
scroll to position [31, 0]
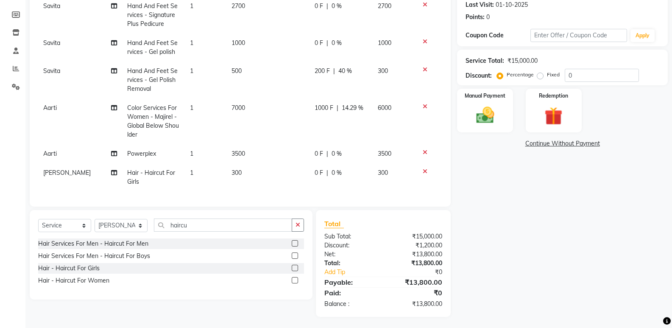
click at [423, 168] on icon at bounding box center [425, 171] width 5 height 6
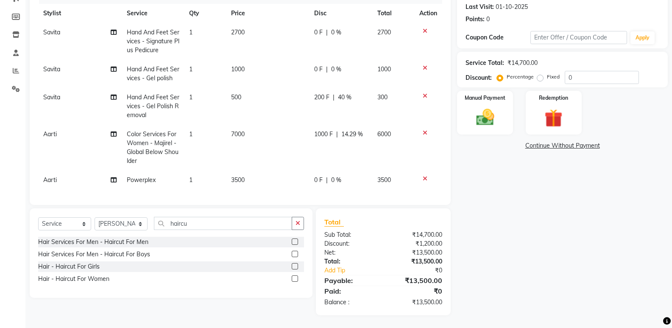
scroll to position [0, 0]
click at [295, 277] on label at bounding box center [295, 278] width 6 height 6
click at [295, 277] on input "checkbox" at bounding box center [295, 279] width 6 height 6
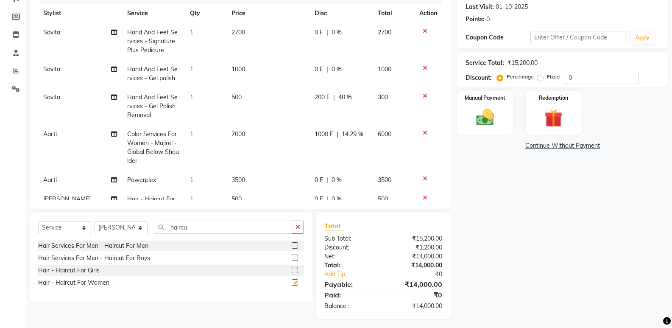
scroll to position [119, 0]
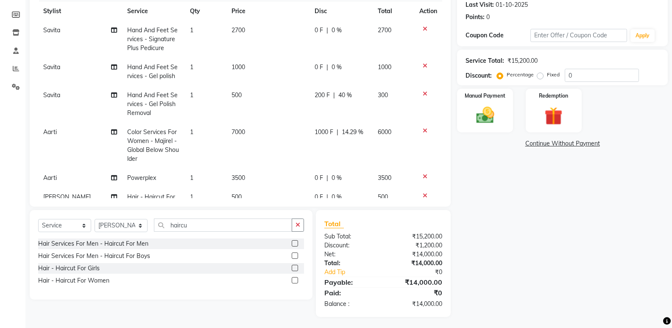
checkbox input "false"
click at [211, 226] on input "haircu" at bounding box center [223, 224] width 138 height 13
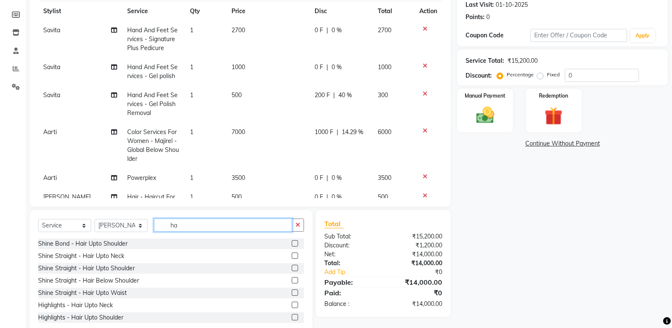
type input "h"
type input "wash"
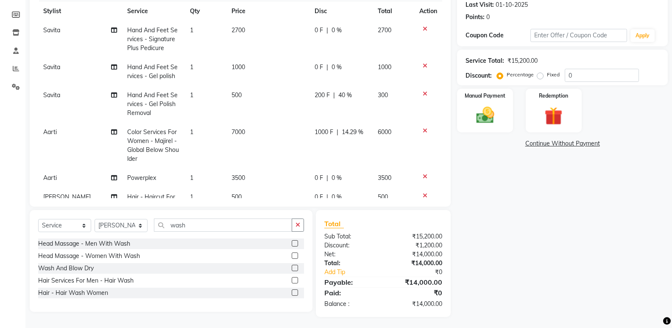
click at [294, 291] on label at bounding box center [295, 292] width 6 height 6
click at [294, 291] on input "checkbox" at bounding box center [295, 293] width 6 height 6
checkbox input "false"
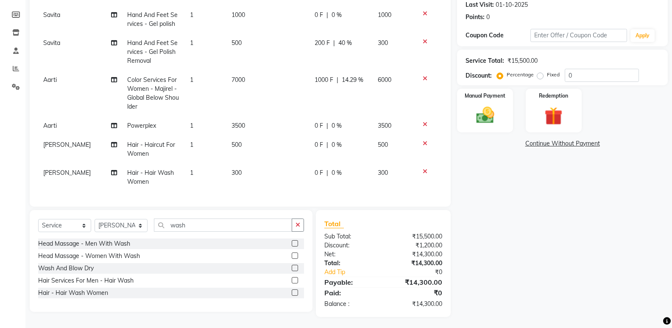
scroll to position [121, 0]
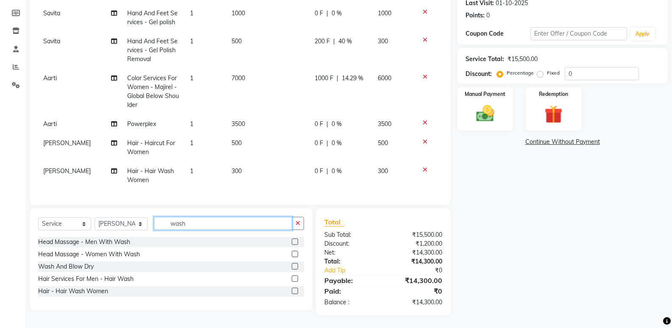
click at [197, 227] on input "wash" at bounding box center [223, 223] width 138 height 13
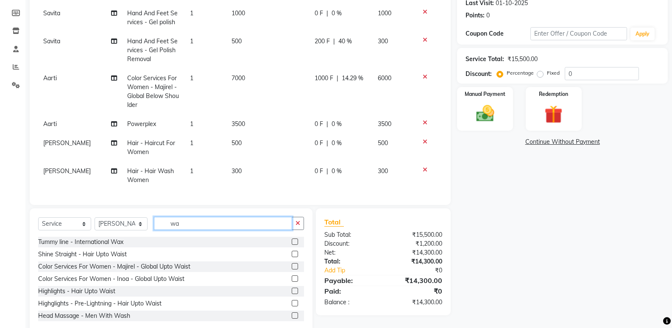
type input "w"
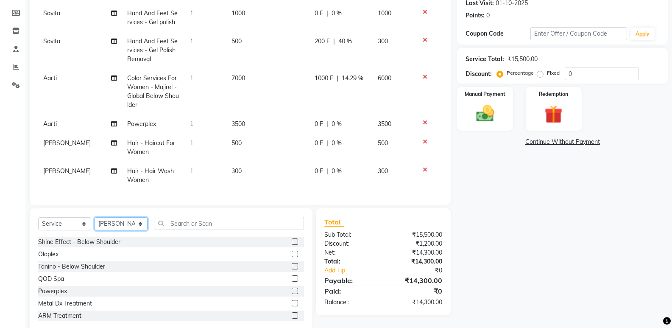
click at [129, 224] on select "Select Stylist Aarti [PERSON_NAME] Sachin [PERSON_NAME]" at bounding box center [121, 223] width 53 height 13
select select "18793"
click at [95, 217] on select "Select Stylist Aarti [PERSON_NAME] Sachin [PERSON_NAME]" at bounding box center [121, 223] width 53 height 13
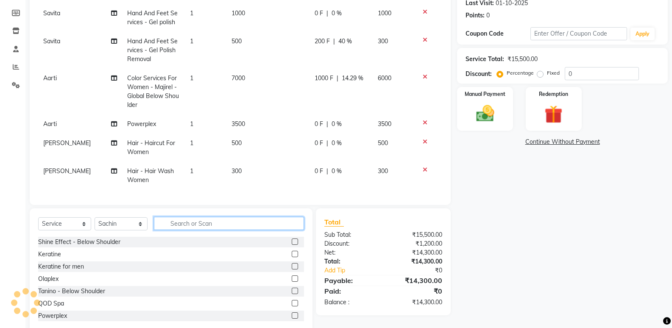
click at [179, 221] on input "text" at bounding box center [229, 223] width 150 height 13
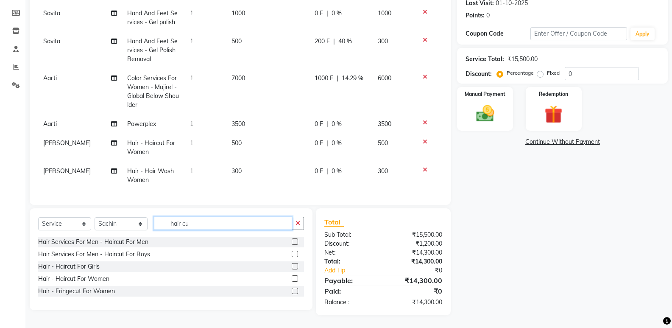
type input "hair cu"
click at [295, 266] on label at bounding box center [295, 266] width 6 height 6
click at [295, 266] on input "checkbox" at bounding box center [295, 267] width 6 height 6
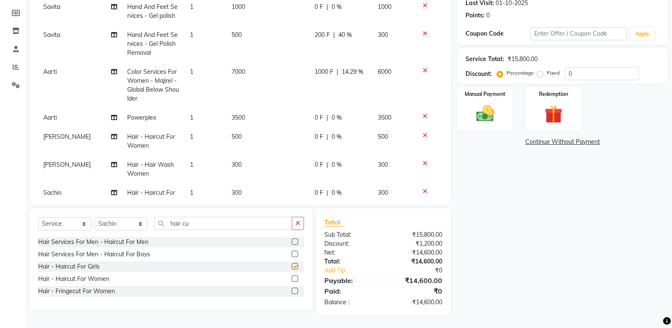
checkbox input "false"
click at [201, 224] on input "hair cu" at bounding box center [223, 223] width 138 height 13
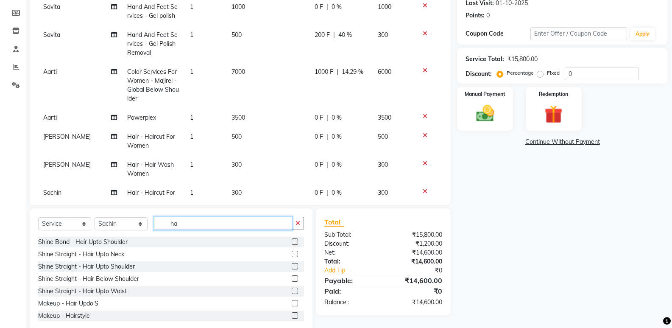
type input "h"
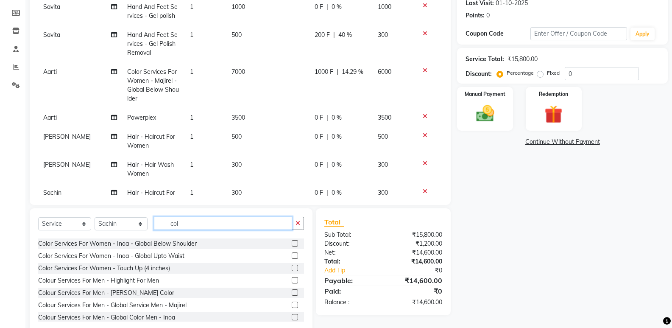
scroll to position [100, 0]
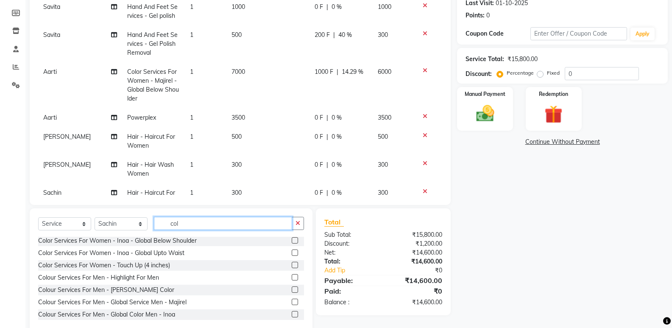
type input "col"
click at [292, 277] on label at bounding box center [295, 277] width 6 height 6
click at [292, 277] on input "checkbox" at bounding box center [295, 278] width 6 height 6
checkbox input "false"
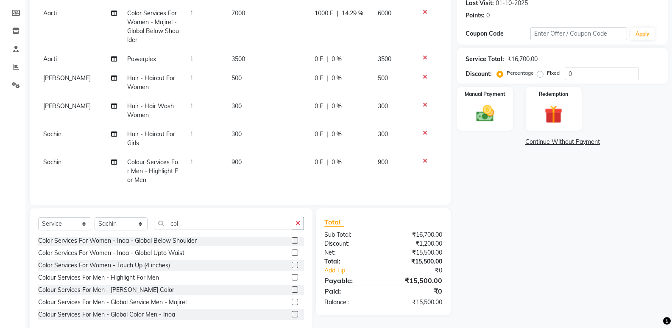
scroll to position [139, 0]
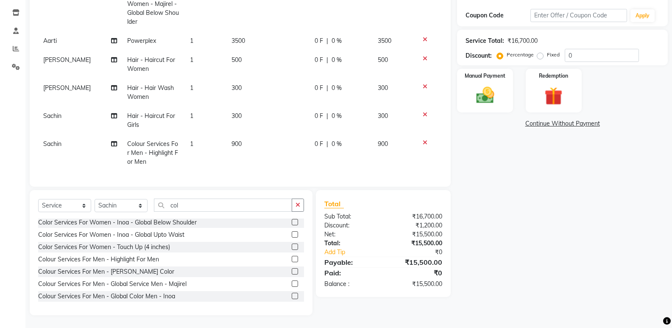
click at [423, 112] on icon at bounding box center [425, 115] width 5 height 6
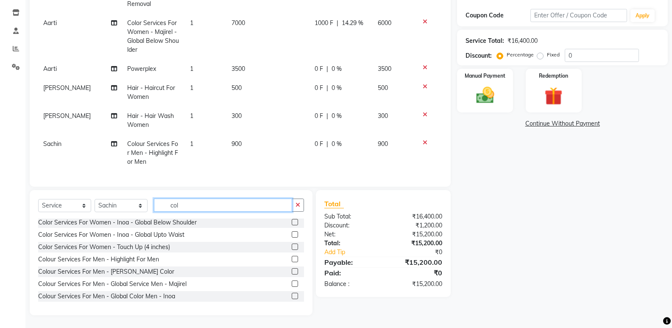
click at [190, 207] on input "col" at bounding box center [223, 205] width 138 height 13
type input "c"
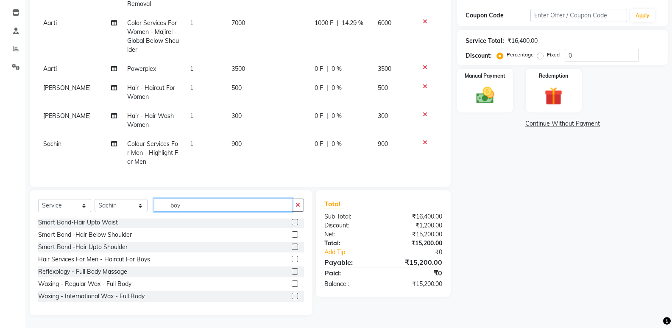
scroll to position [121, 0]
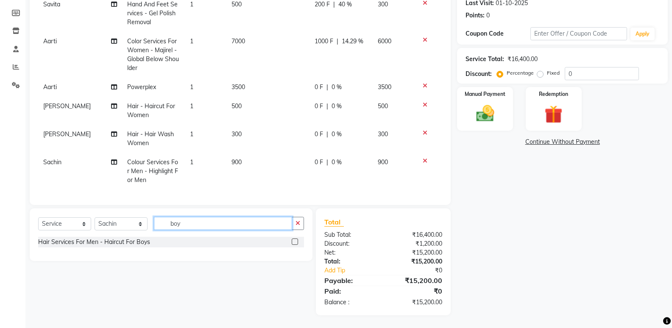
type input "boy"
click at [296, 241] on label at bounding box center [295, 241] width 6 height 6
click at [296, 241] on input "checkbox" at bounding box center [295, 242] width 6 height 6
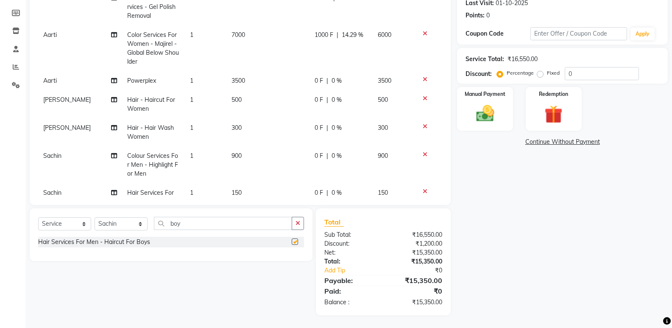
scroll to position [123, 0]
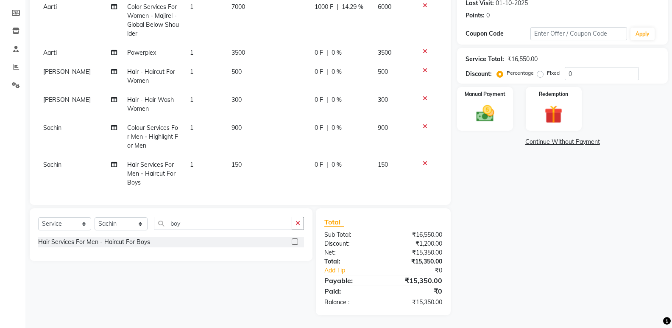
checkbox input "false"
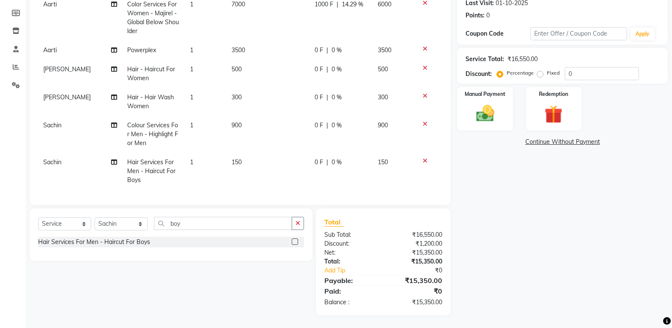
scroll to position [132, 0]
click at [190, 227] on input "boy" at bounding box center [223, 223] width 138 height 13
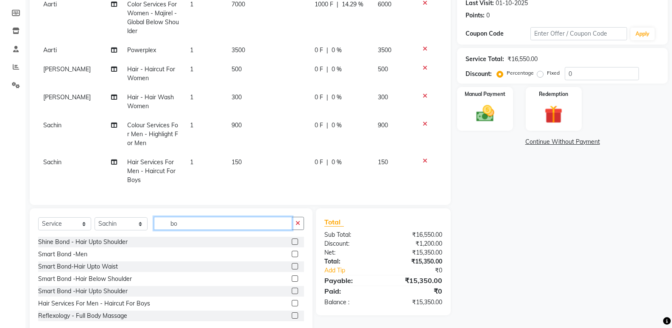
type input "b"
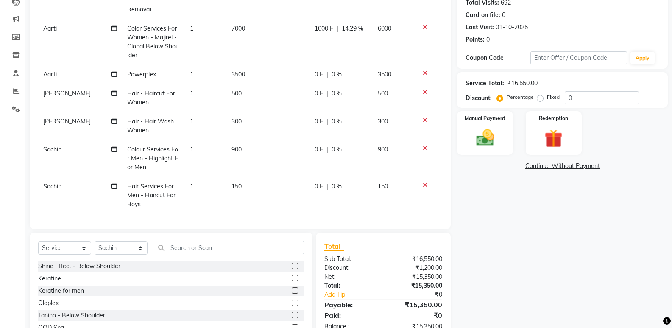
click at [332, 184] on span "0 %" at bounding box center [337, 186] width 10 height 9
select select "18793"
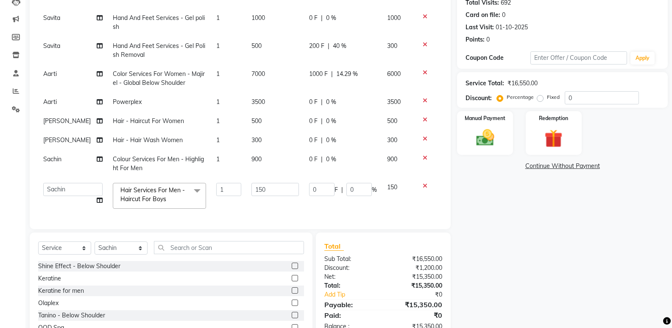
scroll to position [69, 0]
click at [348, 183] on input "0" at bounding box center [359, 189] width 25 height 13
type input "2"
type input "100"
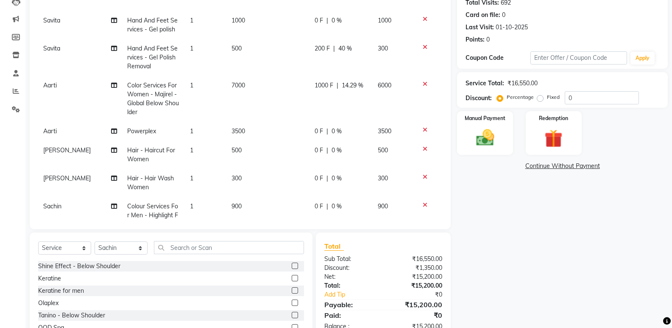
scroll to position [78, 0]
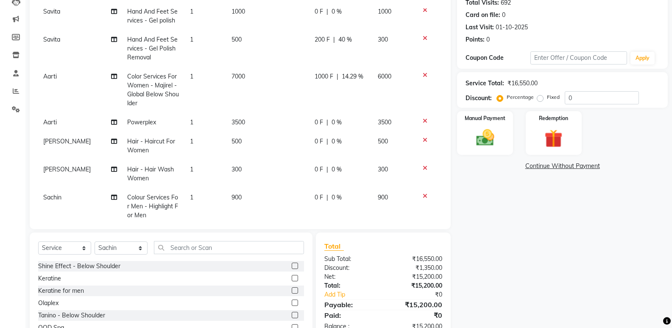
click at [488, 248] on div "Name: Walk In Client Membership: No Active Membership Total Visits: 692 Card on…" at bounding box center [565, 162] width 217 height 391
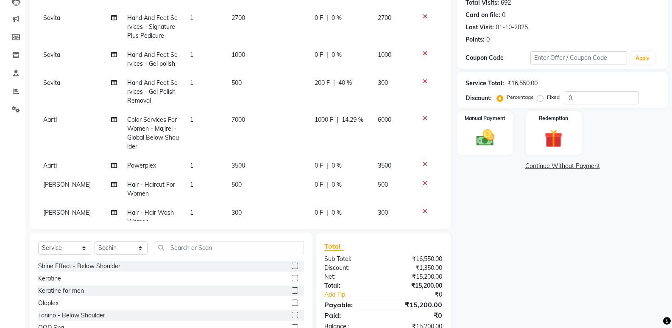
scroll to position [85, 0]
